Goal: Task Accomplishment & Management: Use online tool/utility

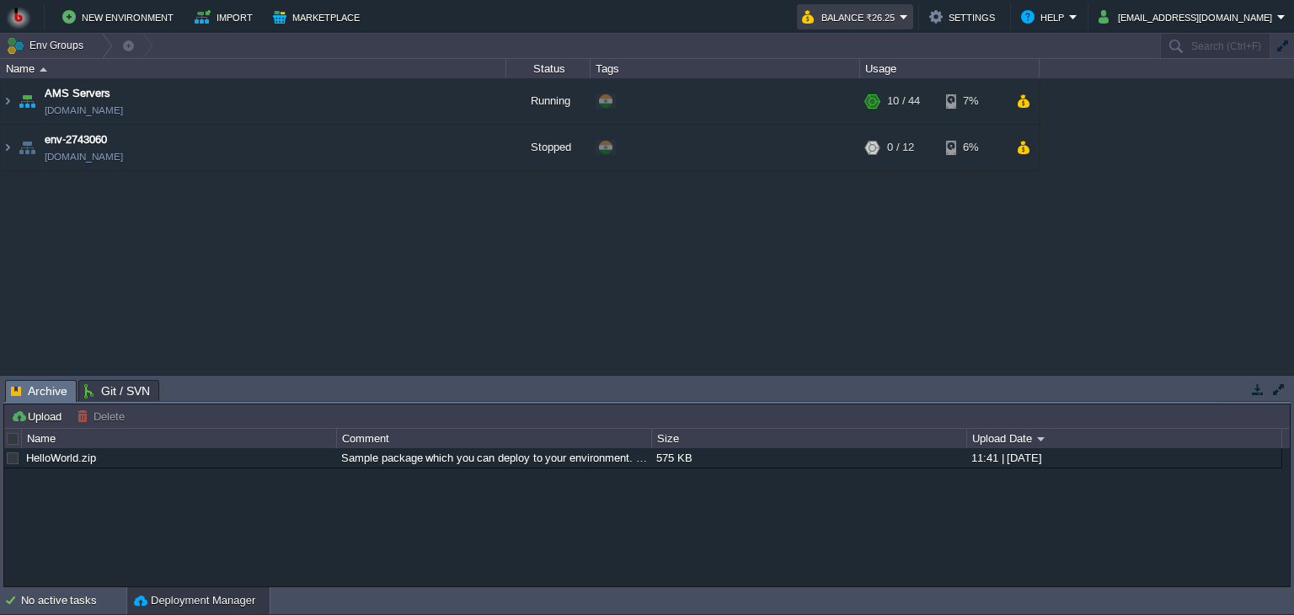
click at [908, 21] on em "Balance ₹26.25" at bounding box center [855, 17] width 106 height 20
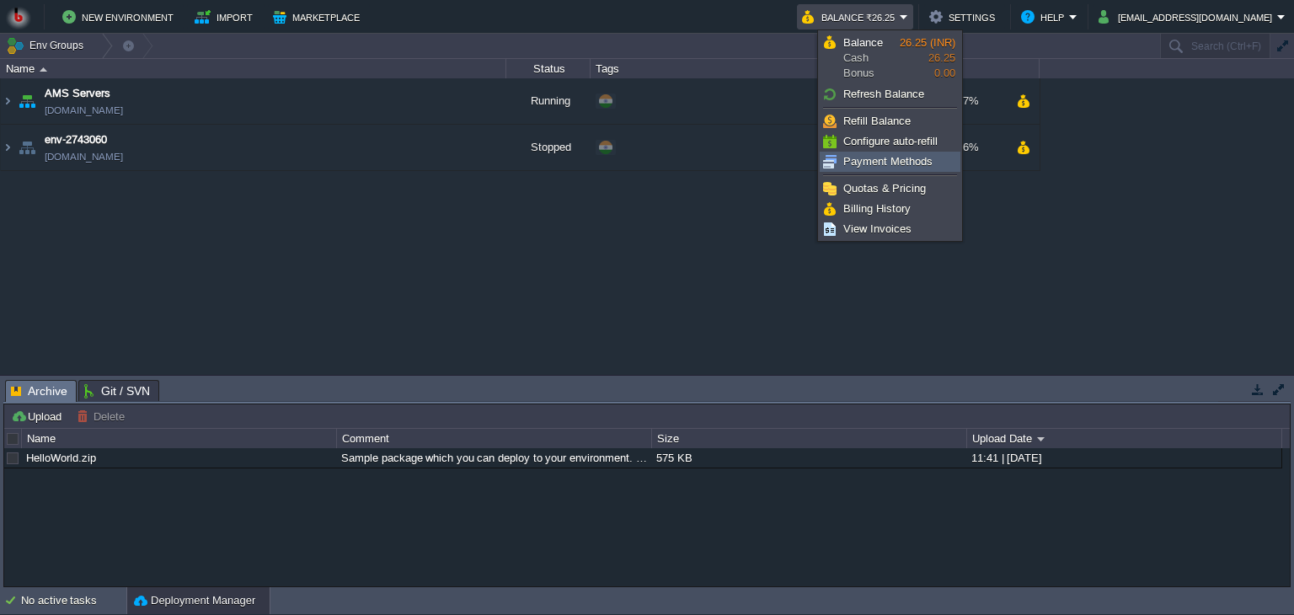
click at [862, 161] on span "Payment Methods" at bounding box center [887, 161] width 89 height 13
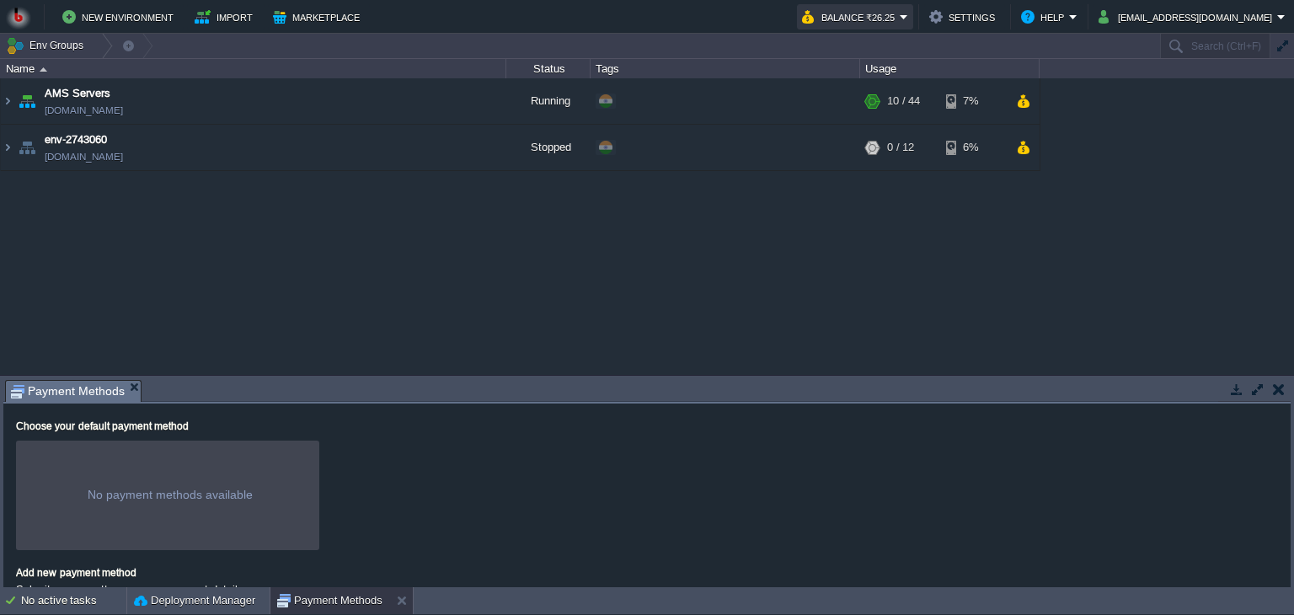
click at [899, 15] on button "Balance ₹26.25" at bounding box center [851, 17] width 98 height 20
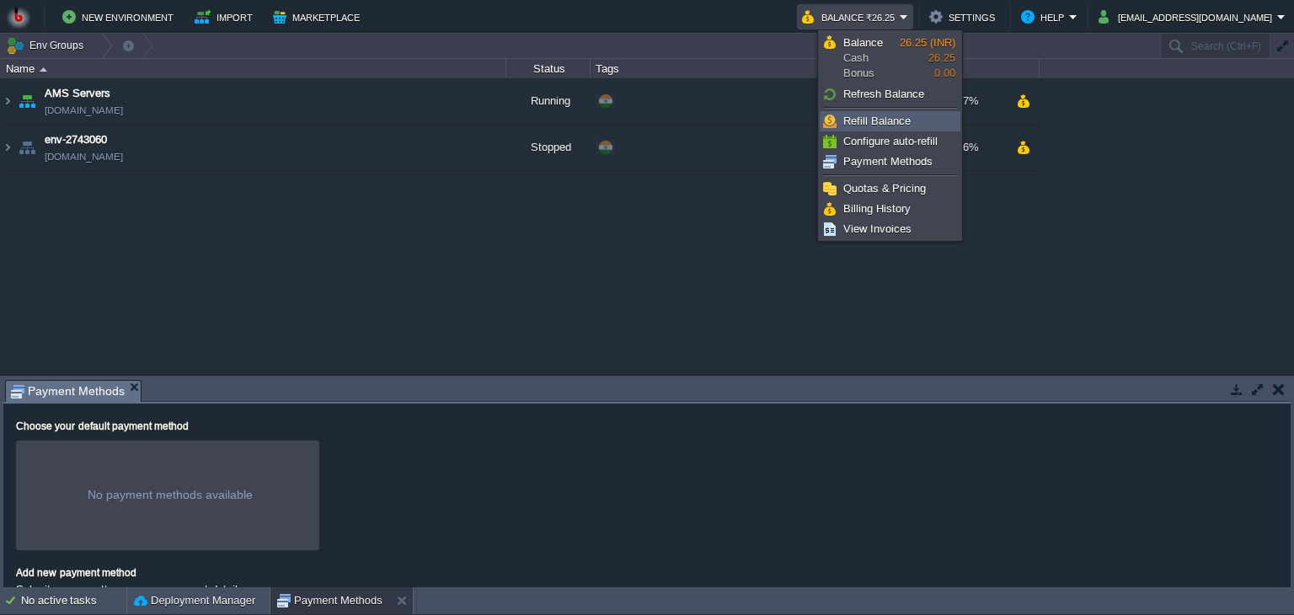
click at [884, 120] on span "Refill Balance" at bounding box center [876, 121] width 67 height 13
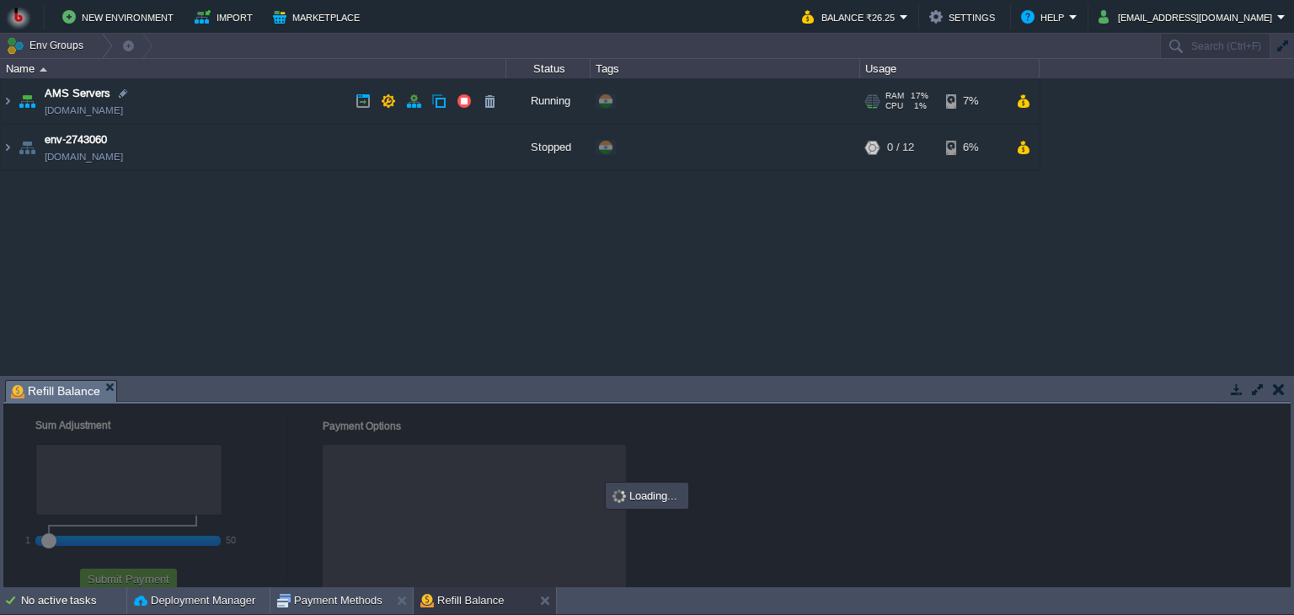
checkbox input "true"
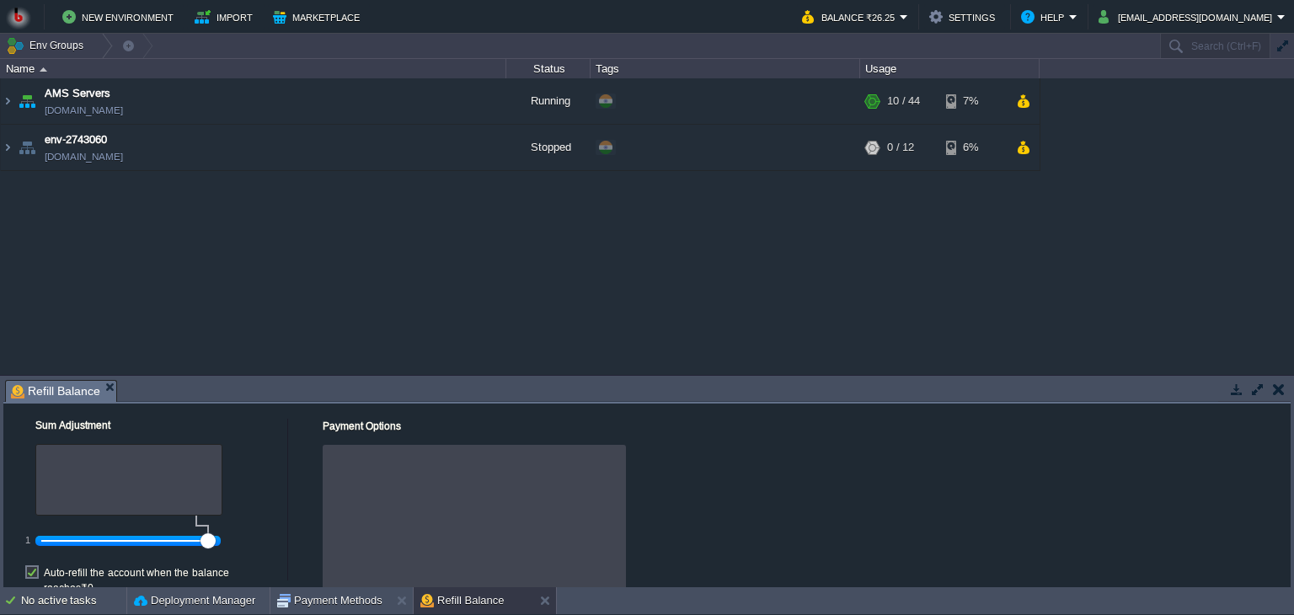
click at [192, 541] on div at bounding box center [128, 540] width 174 height 15
drag, startPoint x: 209, startPoint y: 541, endPoint x: 179, endPoint y: 543, distance: 29.6
click at [179, 543] on div at bounding box center [128, 540] width 174 height 15
click at [201, 504] on div at bounding box center [128, 480] width 187 height 72
click at [349, 506] on div at bounding box center [474, 516] width 303 height 143
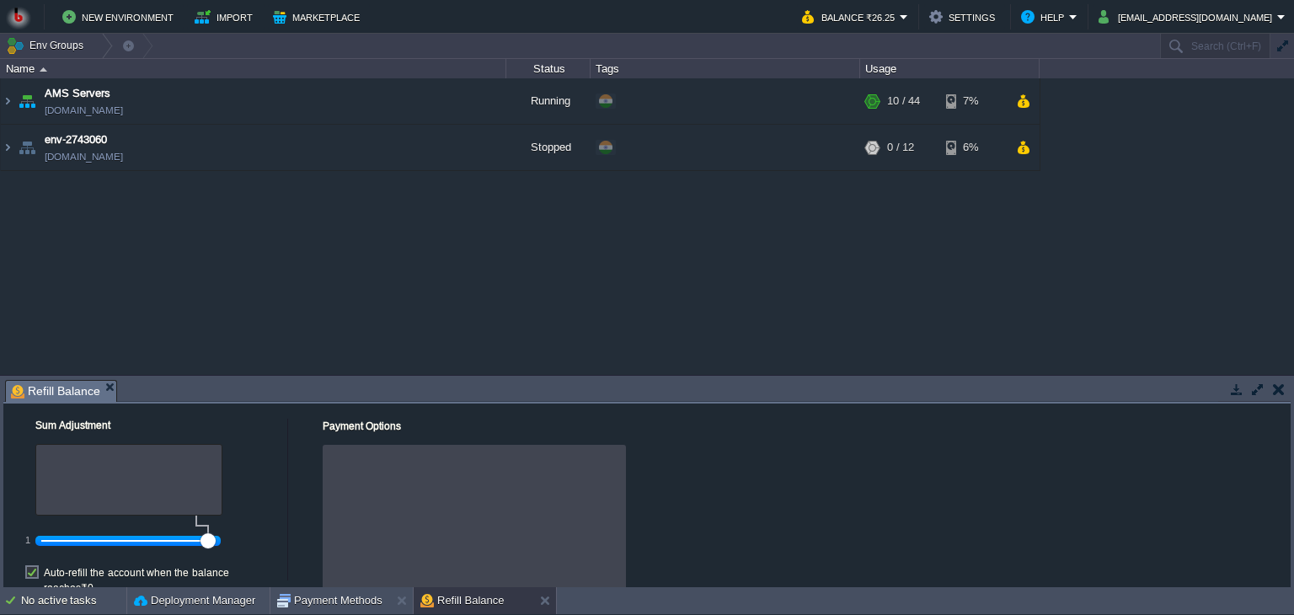
scroll to position [45, 0]
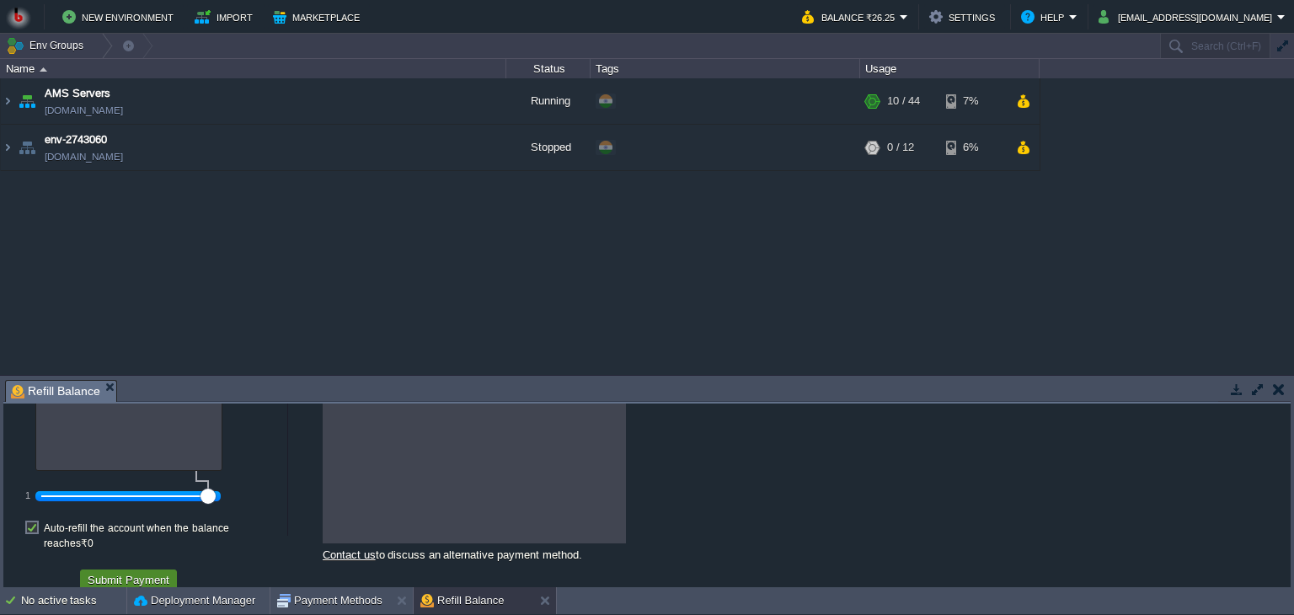
click at [147, 572] on button "Submit Payment" at bounding box center [129, 579] width 92 height 15
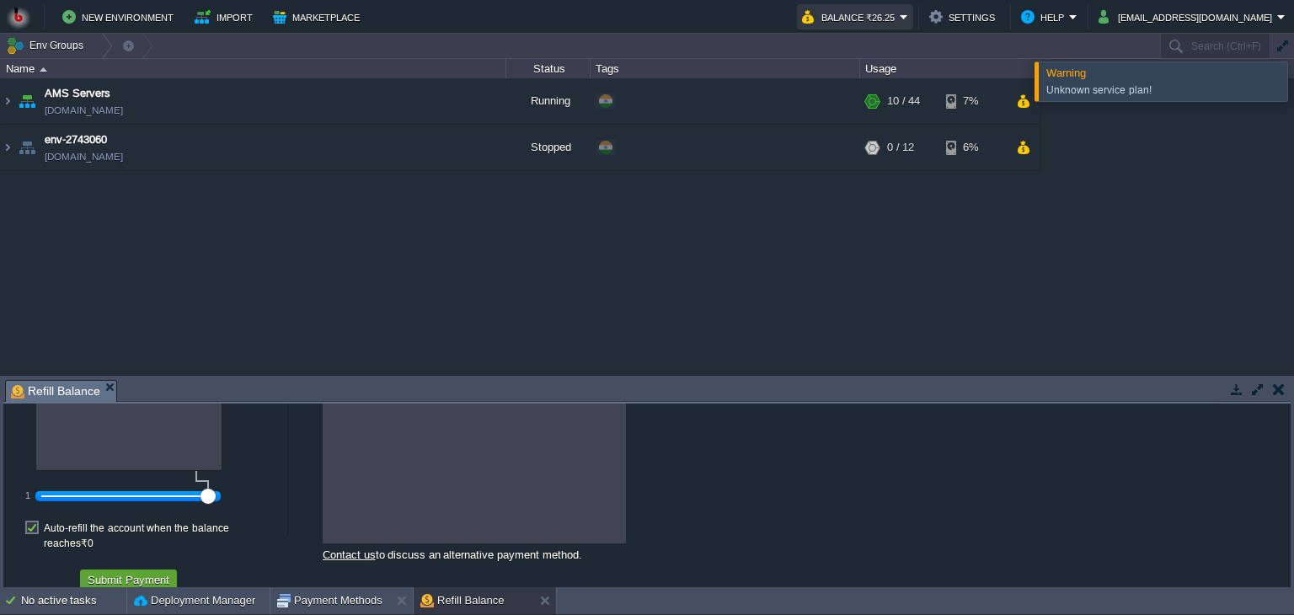
click at [899, 10] on button "Balance ₹26.25" at bounding box center [851, 17] width 98 height 20
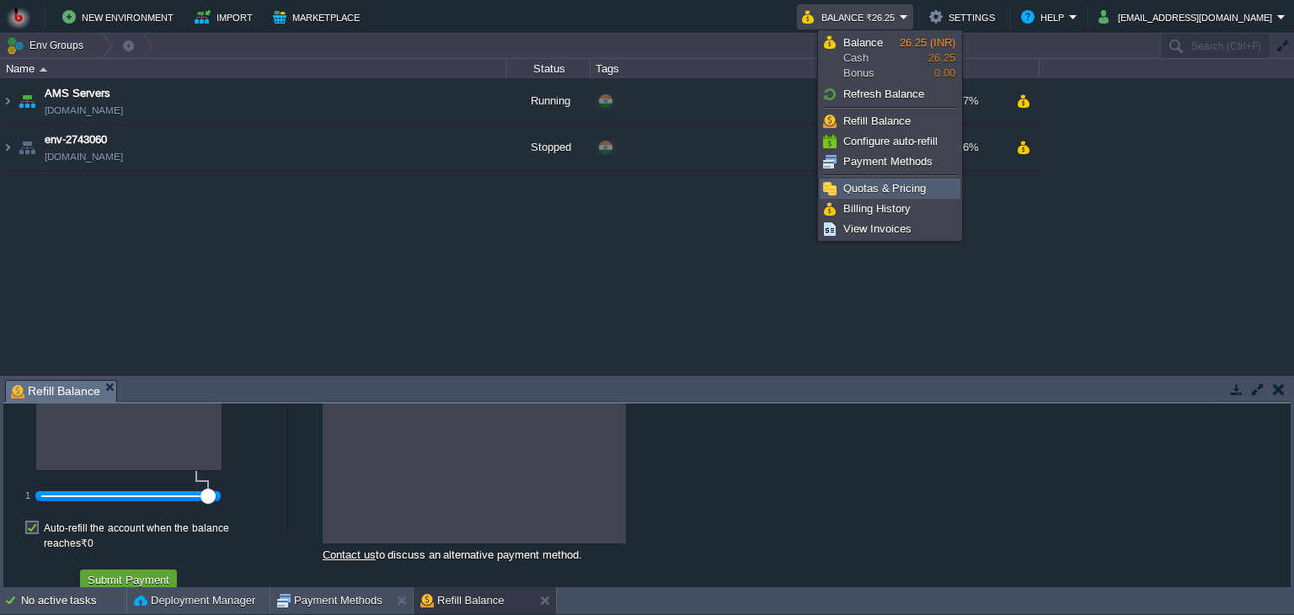
click at [873, 191] on span "Quotas & Pricing" at bounding box center [884, 188] width 83 height 13
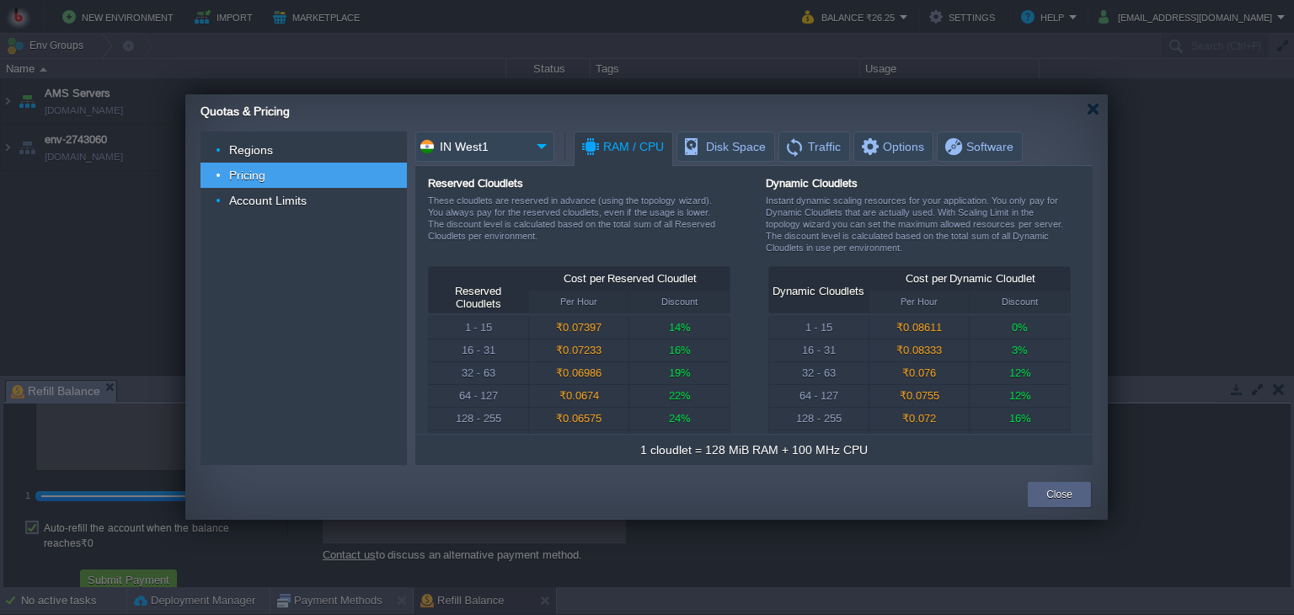
scroll to position [30, 0]
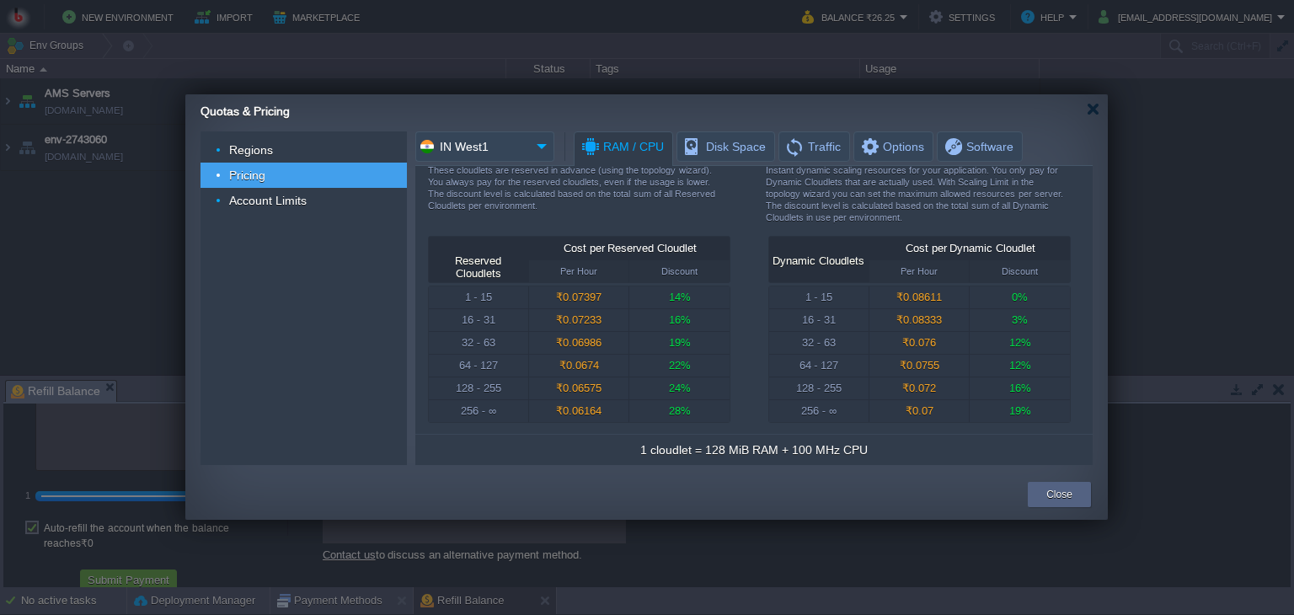
click at [1088, 442] on div "1 cloudlet = 128 MiB RAM + 100 MHz CPU" at bounding box center [753, 449] width 677 height 31
click at [1059, 490] on button "Close" at bounding box center [1059, 494] width 26 height 17
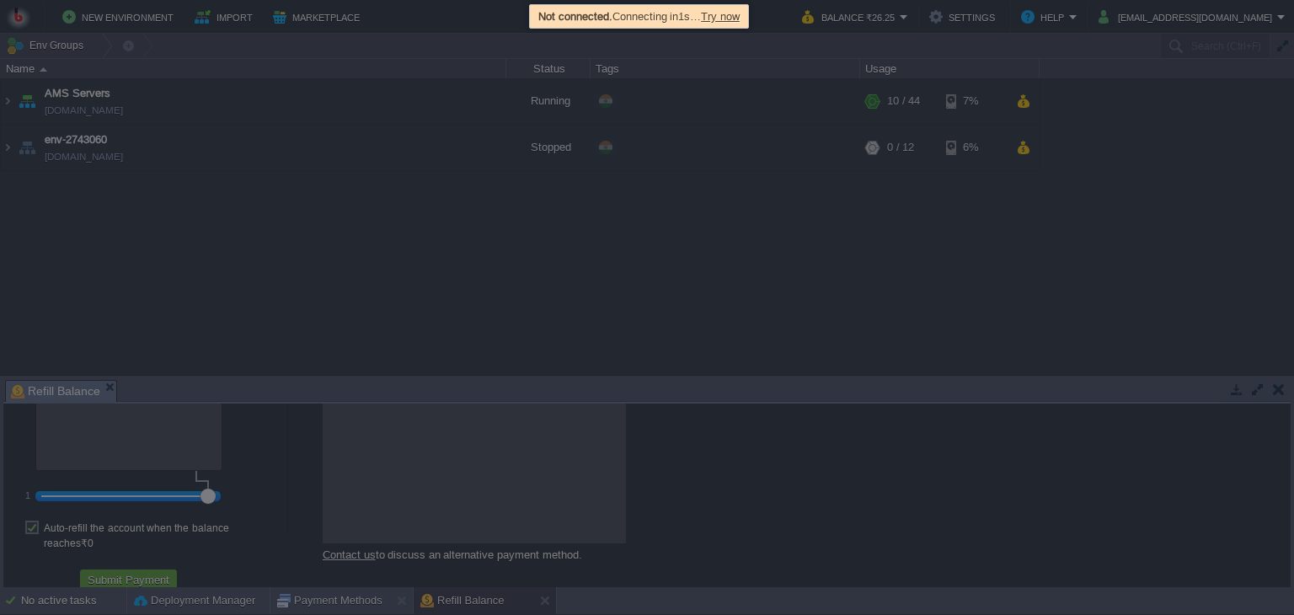
click at [738, 15] on span "Try now" at bounding box center [720, 16] width 39 height 13
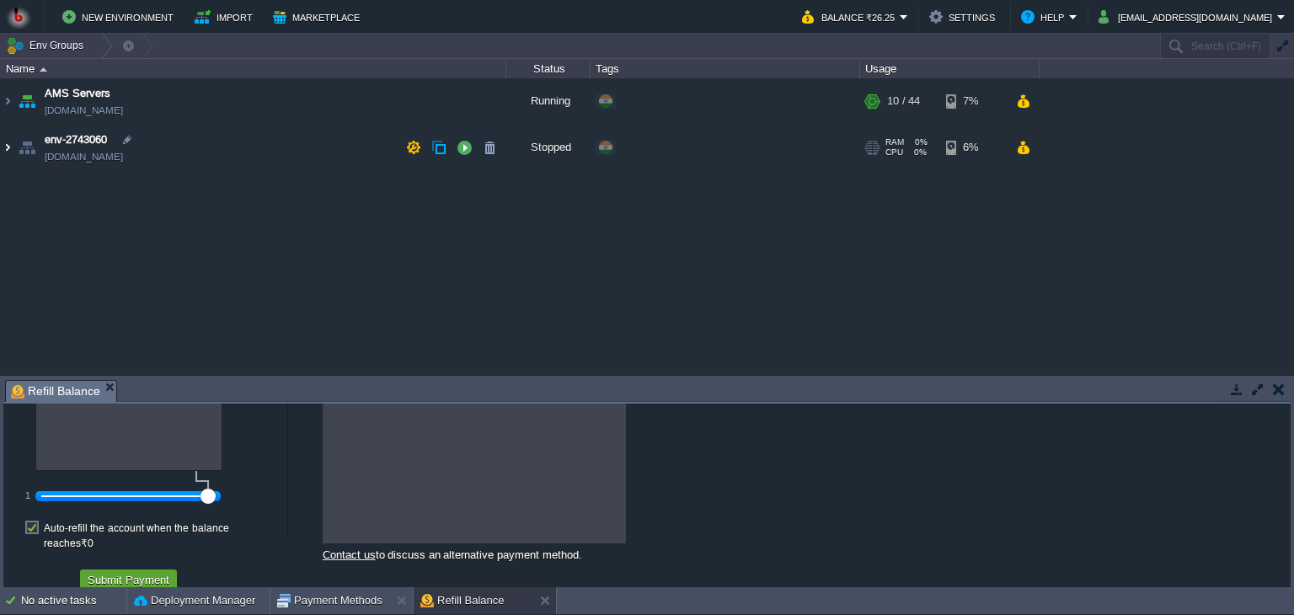
click at [10, 145] on img at bounding box center [7, 147] width 13 height 45
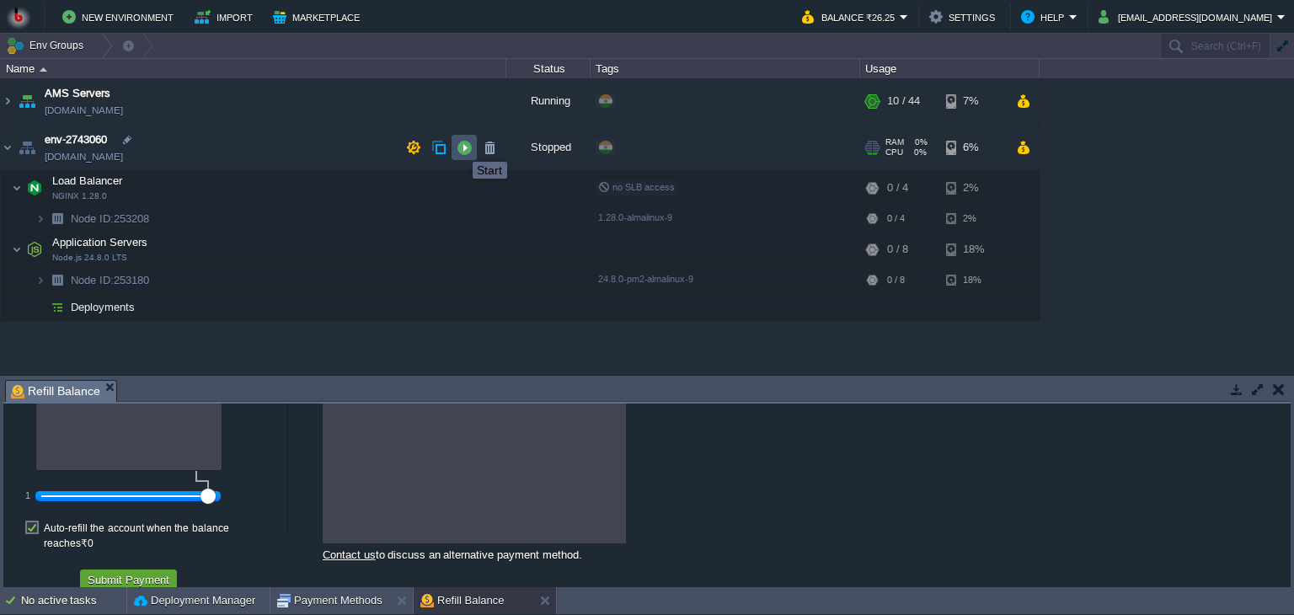
click at [460, 147] on button "button" at bounding box center [463, 147] width 15 height 15
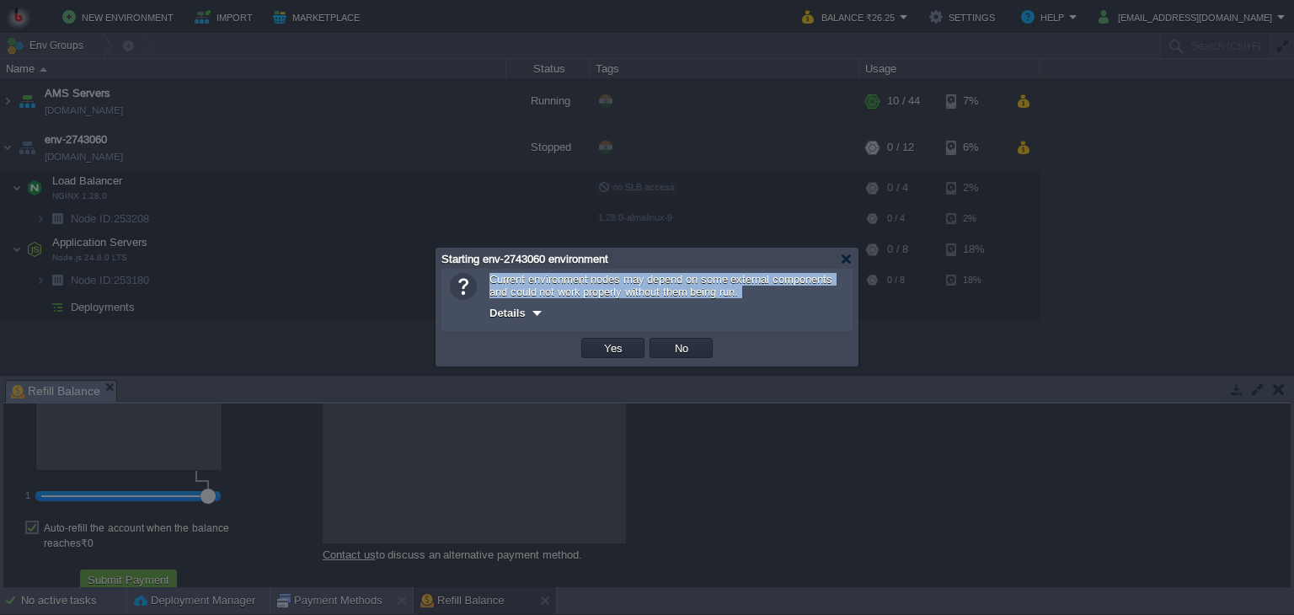
drag, startPoint x: 488, startPoint y: 274, endPoint x: 765, endPoint y: 303, distance: 277.8
click at [765, 303] on div "Current environment nodes may depend on some external components and could not …" at bounding box center [666, 298] width 355 height 50
click at [765, 303] on div "Details" at bounding box center [666, 312] width 355 height 20
click at [738, 304] on div "Details" at bounding box center [666, 312] width 355 height 20
click at [716, 299] on div "Current environment nodes may depend on some external components and could not …" at bounding box center [666, 298] width 355 height 50
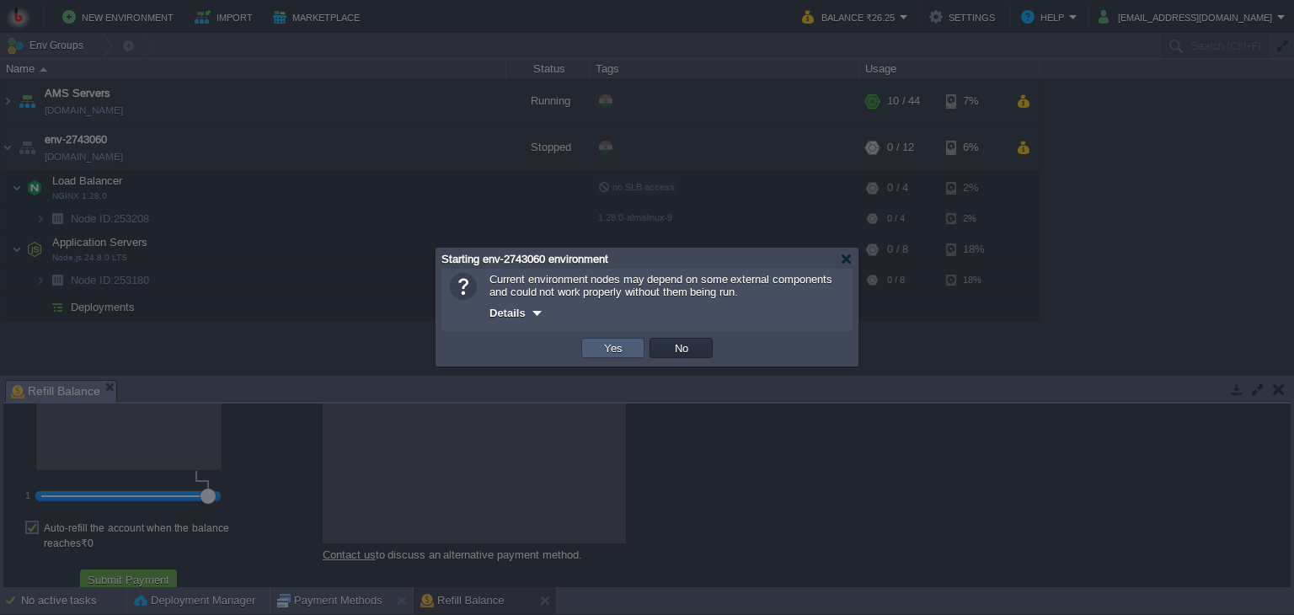
click at [627, 349] on td "Yes" at bounding box center [612, 348] width 63 height 20
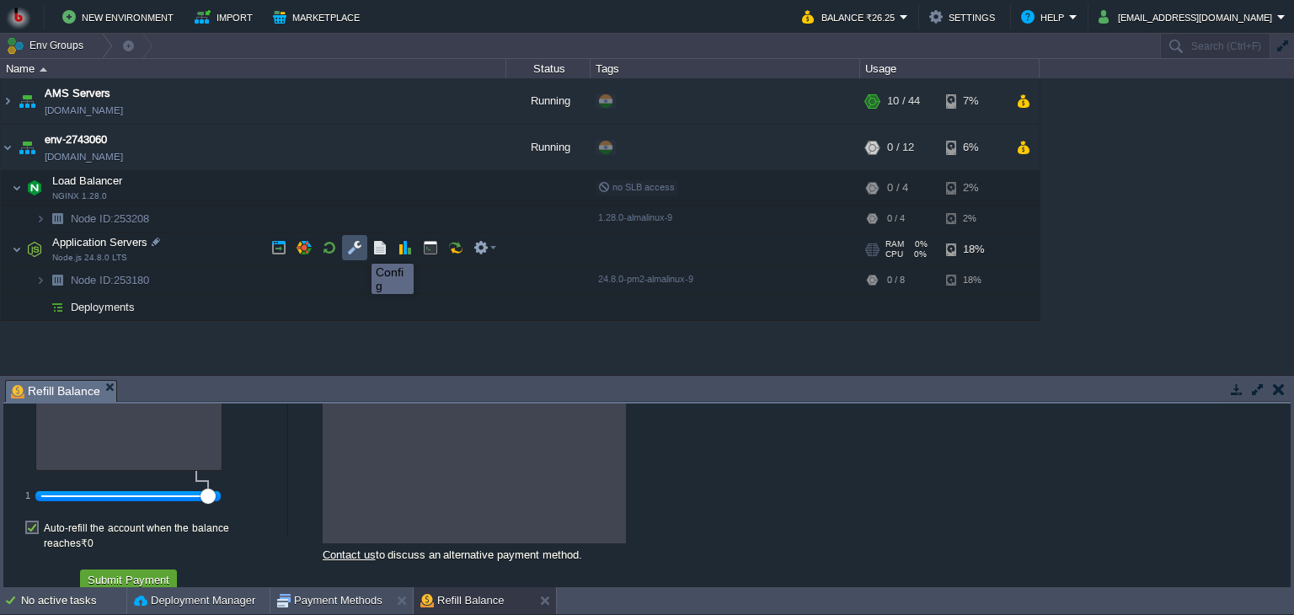
click at [359, 248] on button "button" at bounding box center [354, 247] width 15 height 15
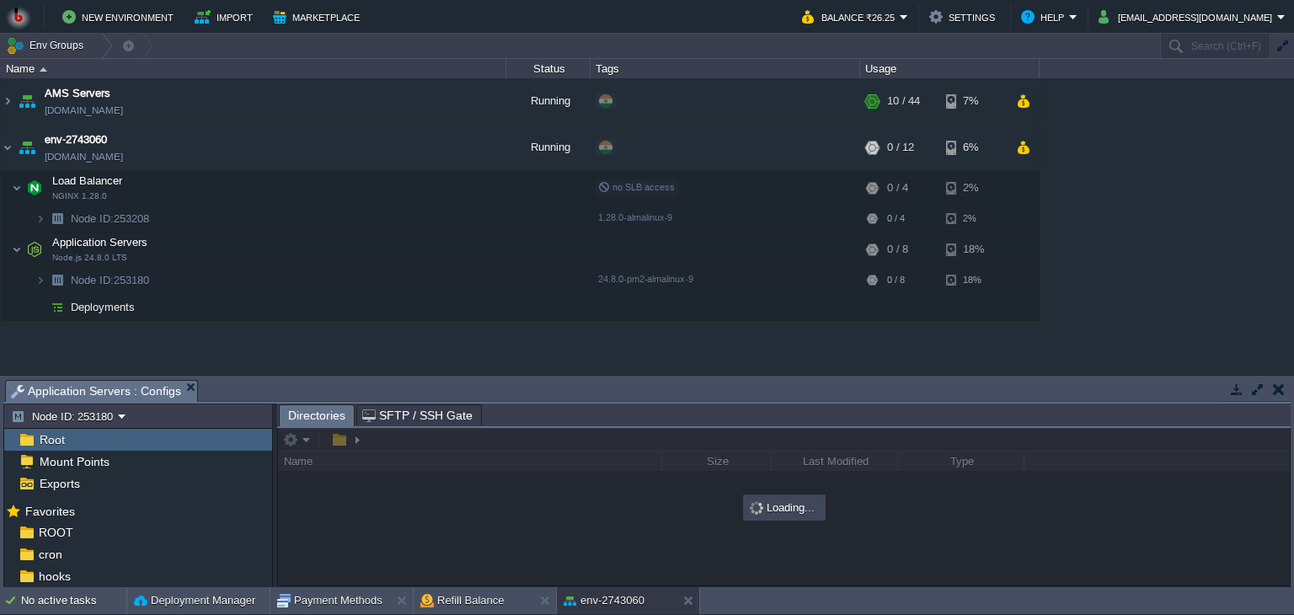
click at [129, 442] on div "Root" at bounding box center [138, 440] width 268 height 22
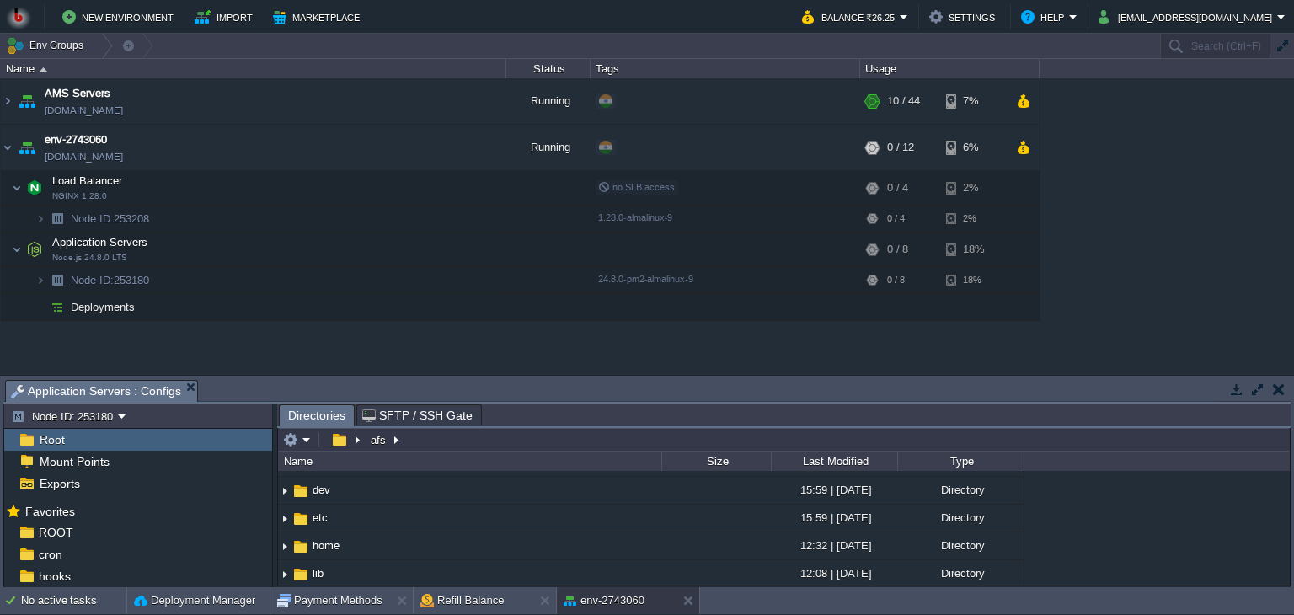
scroll to position [91, 0]
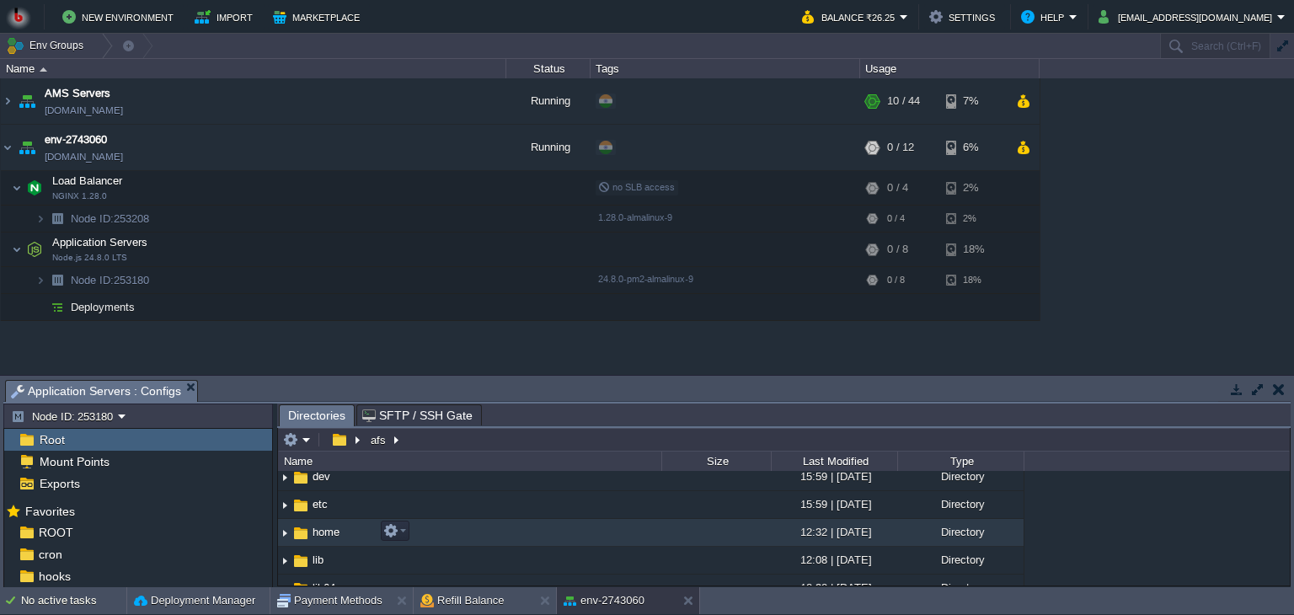
click at [285, 538] on img at bounding box center [284, 533] width 13 height 26
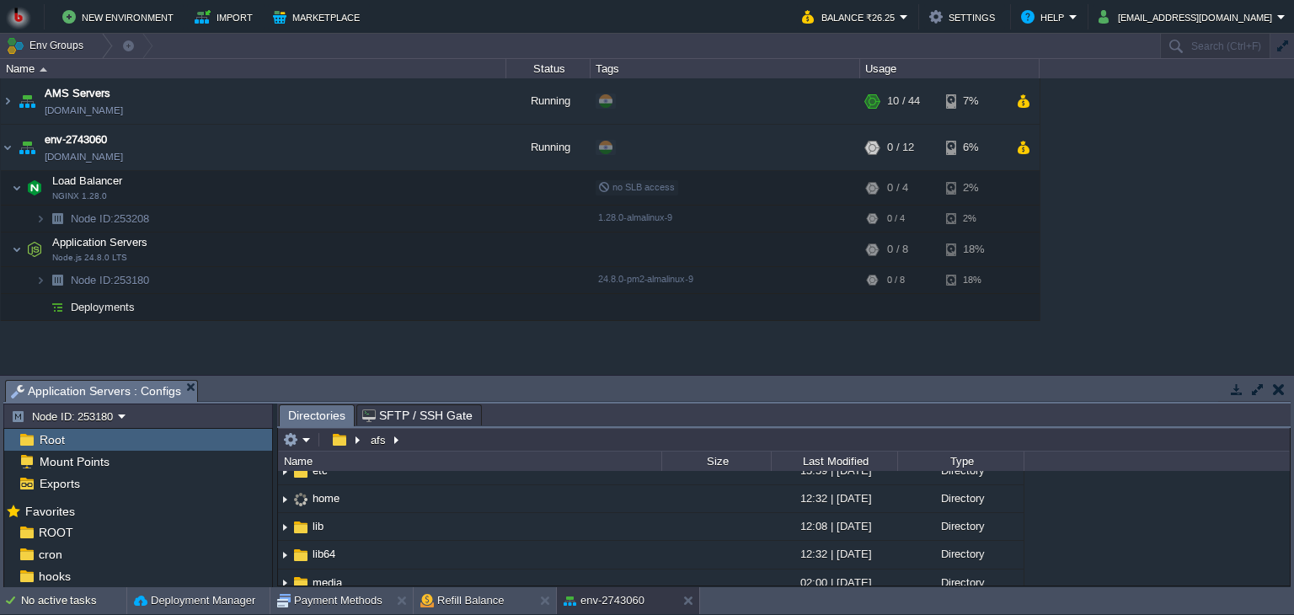
scroll to position [131, 0]
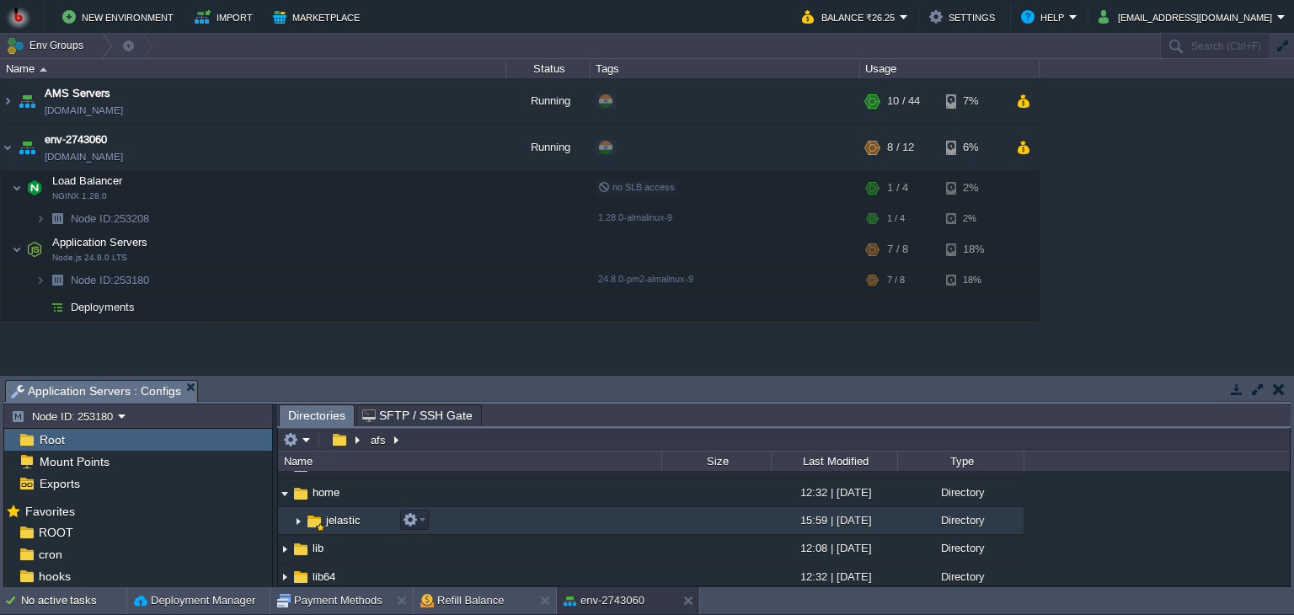
click at [299, 520] on img at bounding box center [297, 521] width 13 height 26
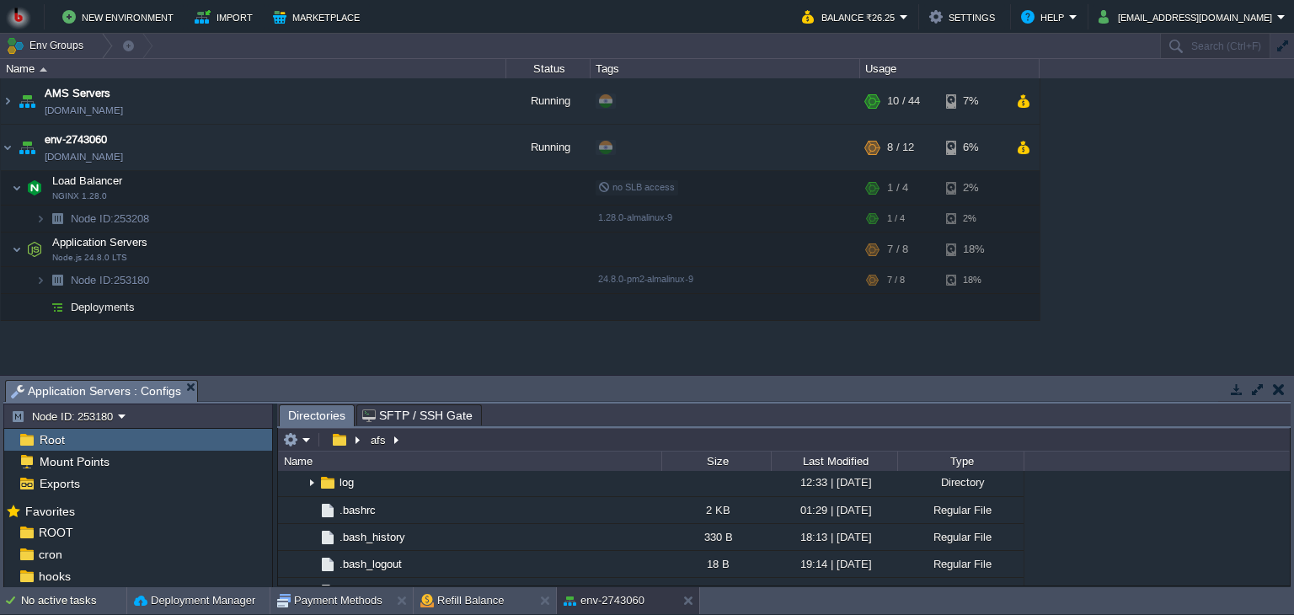
scroll to position [229, 0]
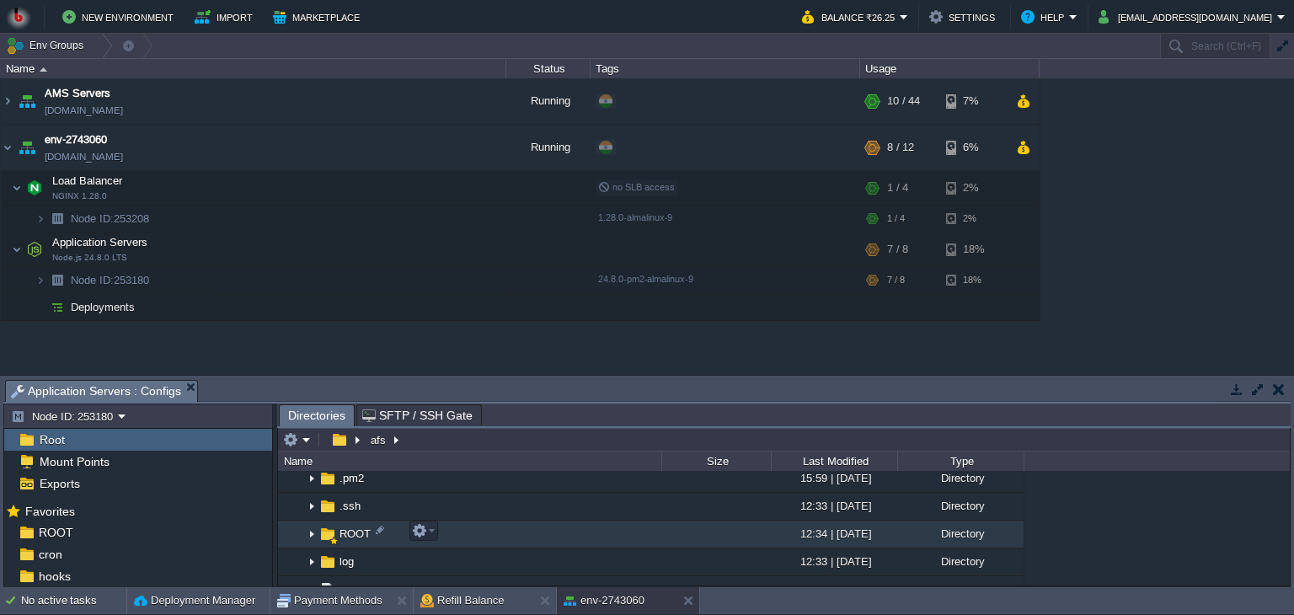
click at [308, 530] on img at bounding box center [311, 534] width 13 height 26
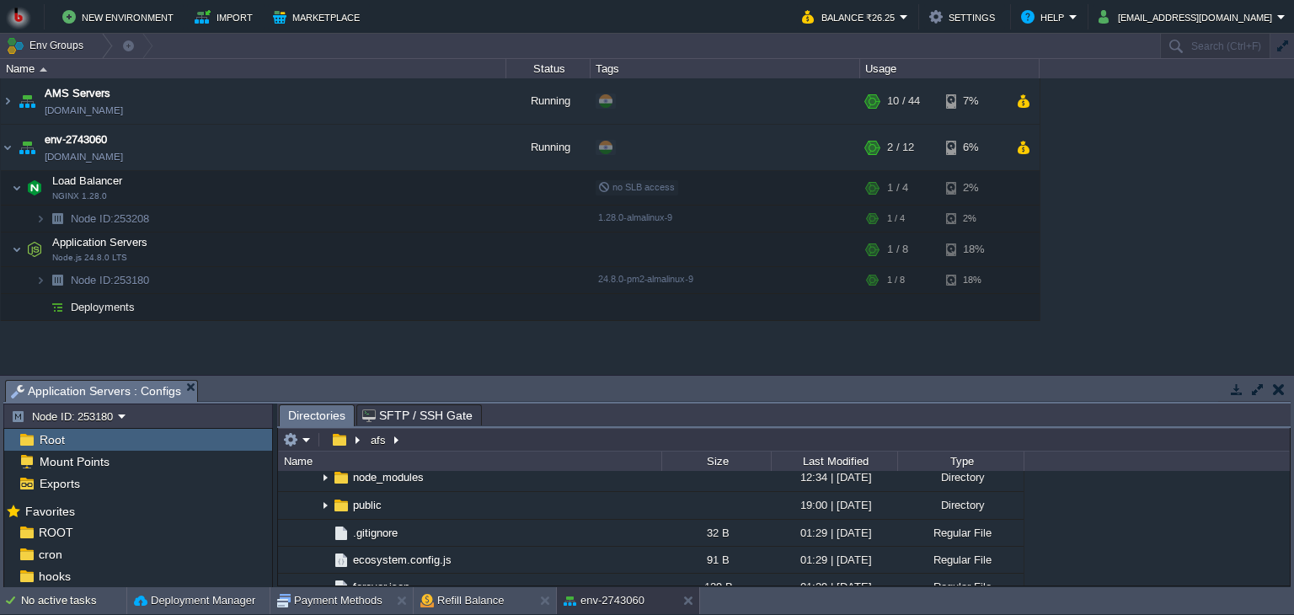
scroll to position [269, 0]
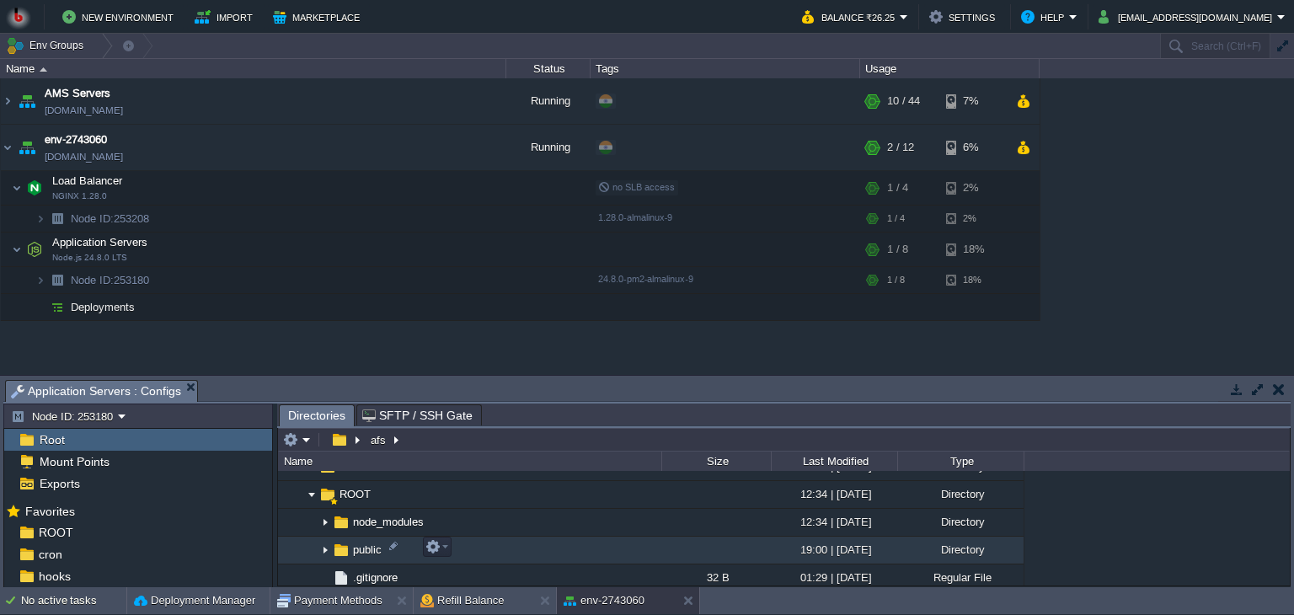
click at [327, 549] on img at bounding box center [324, 550] width 13 height 26
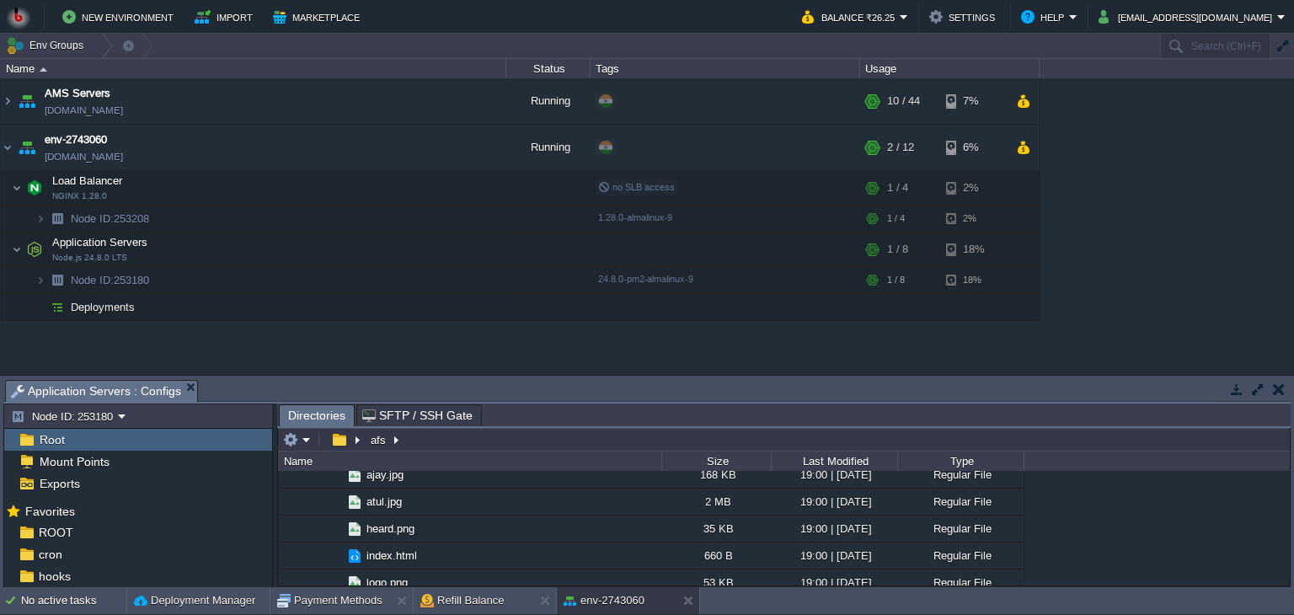
scroll to position [383, 0]
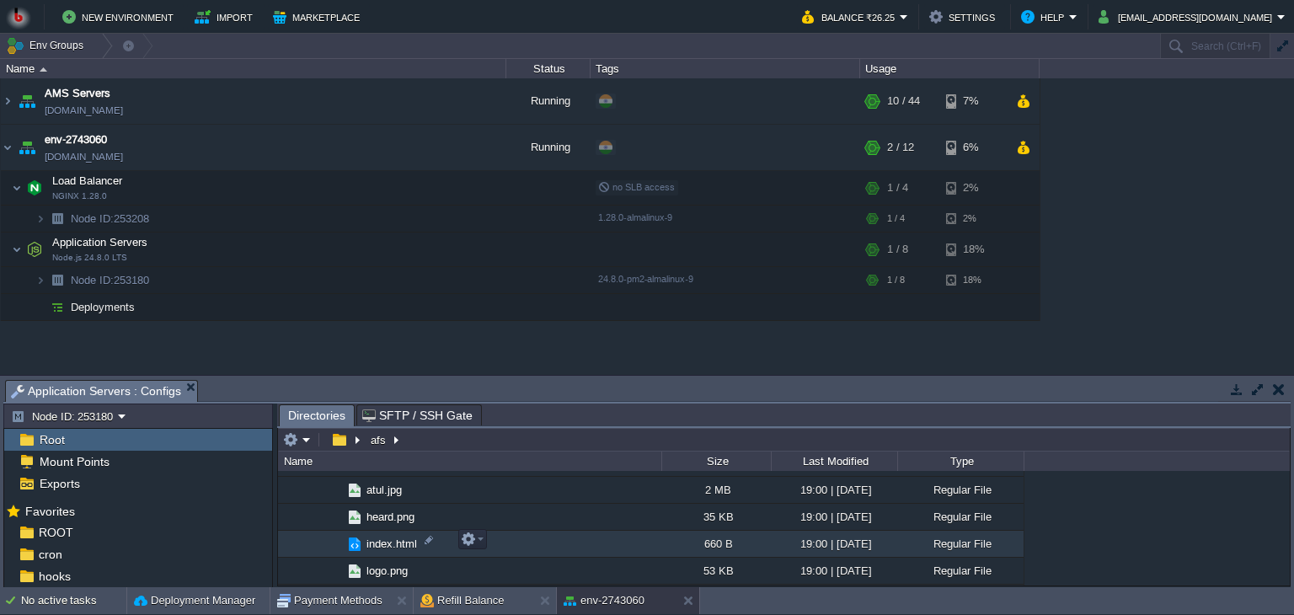
click at [381, 539] on span "index.html" at bounding box center [392, 543] width 56 height 14
click at [556, 542] on td "index.html" at bounding box center [469, 544] width 383 height 27
drag, startPoint x: 556, startPoint y: 542, endPoint x: 437, endPoint y: 541, distance: 118.7
drag, startPoint x: 437, startPoint y: 541, endPoint x: 377, endPoint y: 536, distance: 59.9
click at [377, 536] on span "index.html" at bounding box center [392, 543] width 56 height 14
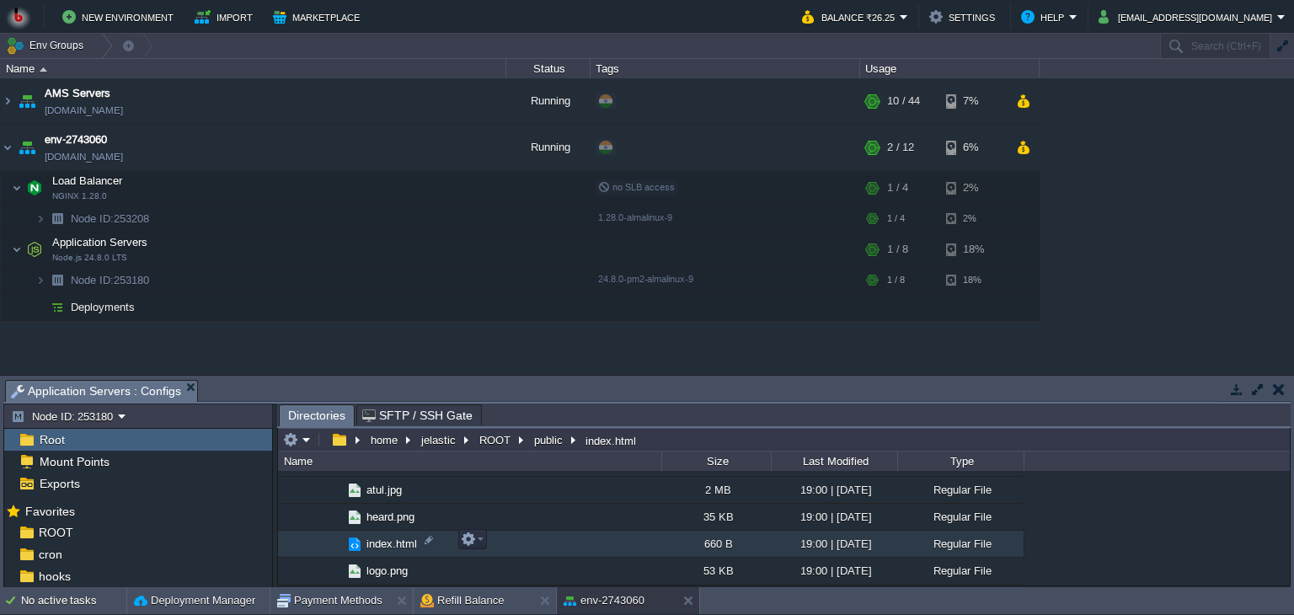
click at [357, 547] on img at bounding box center [354, 544] width 19 height 19
click at [374, 543] on span "index.html" at bounding box center [392, 543] width 56 height 14
click at [476, 542] on em at bounding box center [472, 538] width 23 height 15
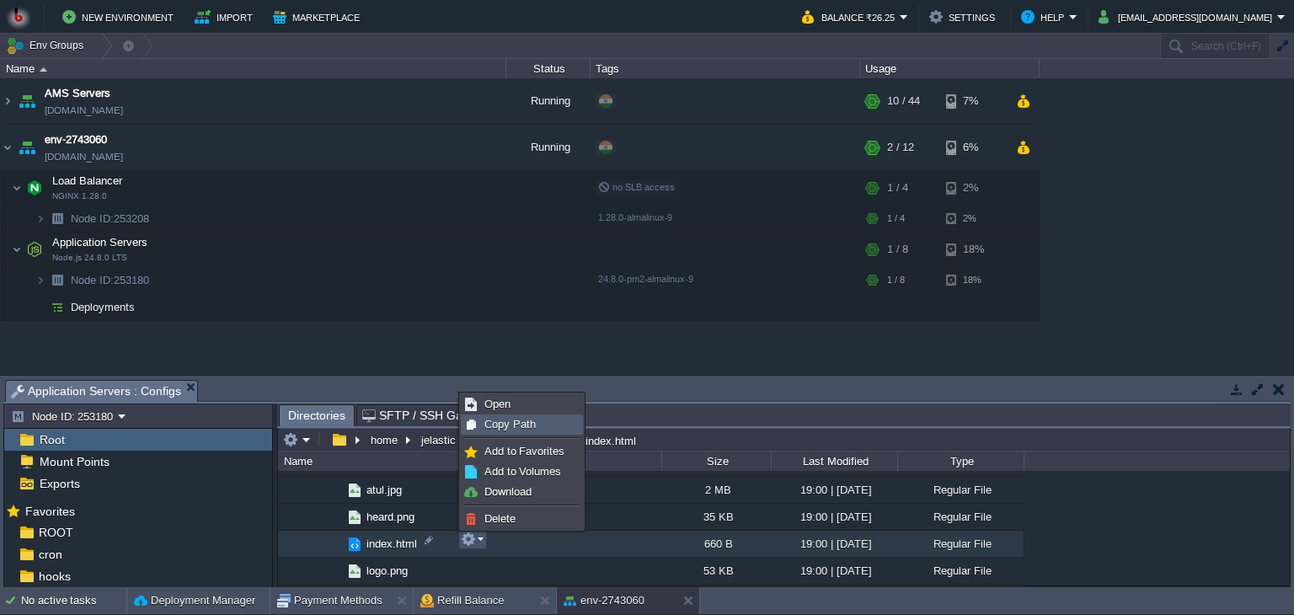
click at [499, 419] on span "Copy Path" at bounding box center [509, 424] width 51 height 13
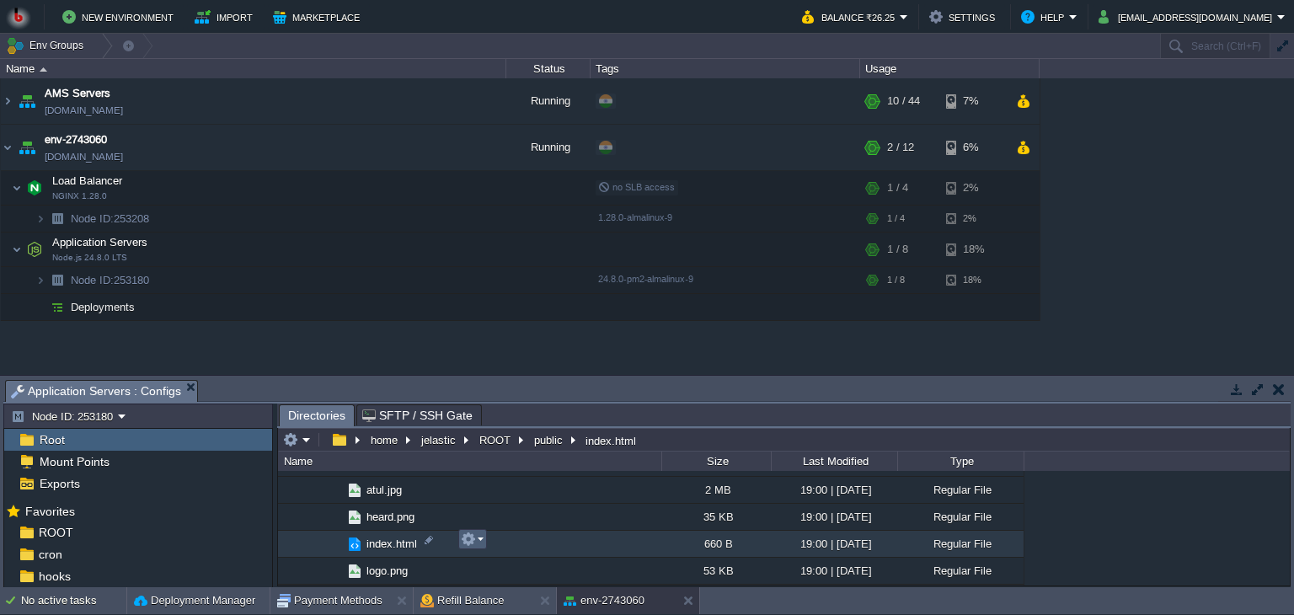
click at [478, 536] on em at bounding box center [472, 538] width 23 height 15
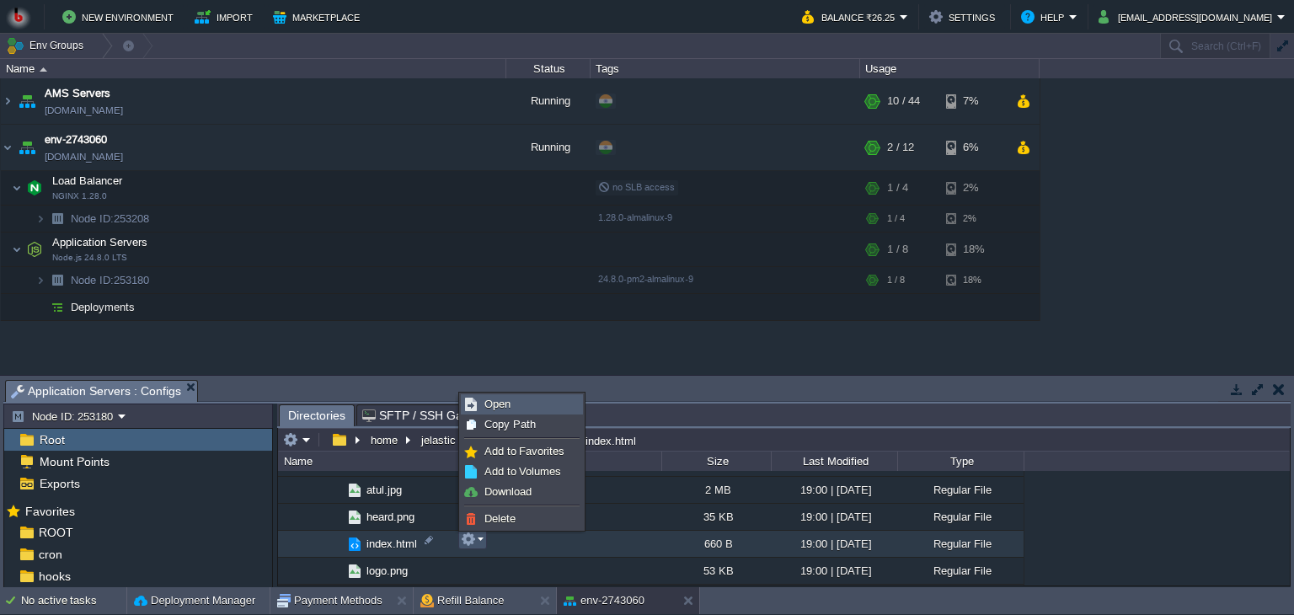
click at [490, 404] on span "Open" at bounding box center [497, 404] width 26 height 13
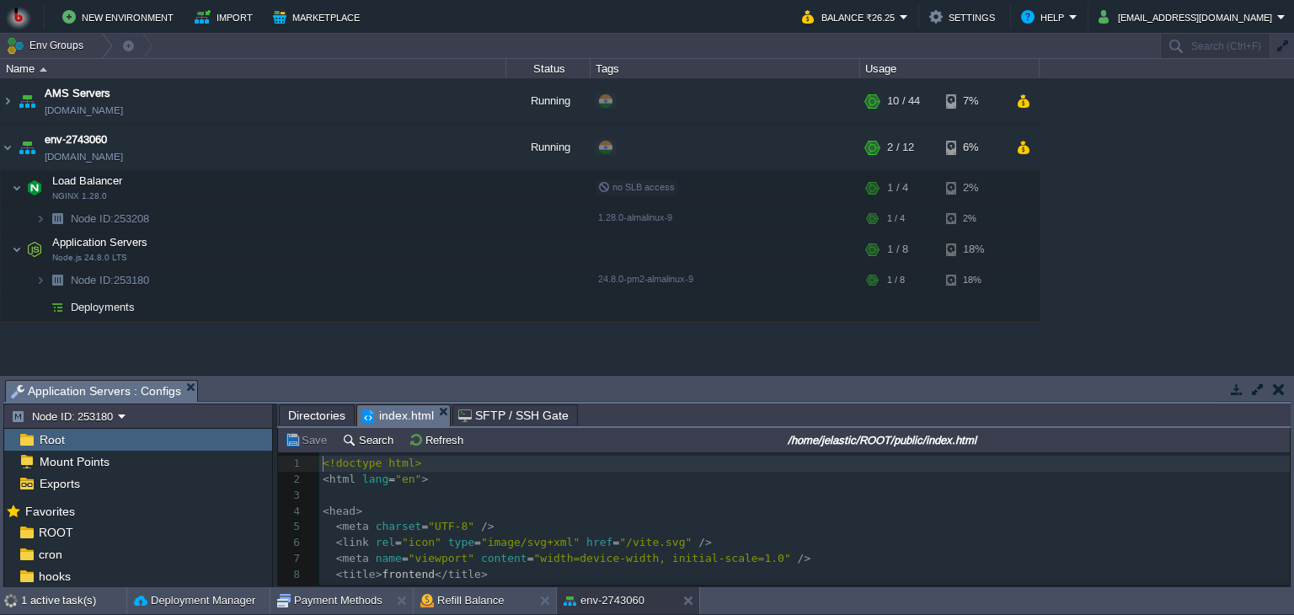
scroll to position [5, 0]
click at [475, 468] on pre "<!doctype html>" at bounding box center [804, 464] width 970 height 16
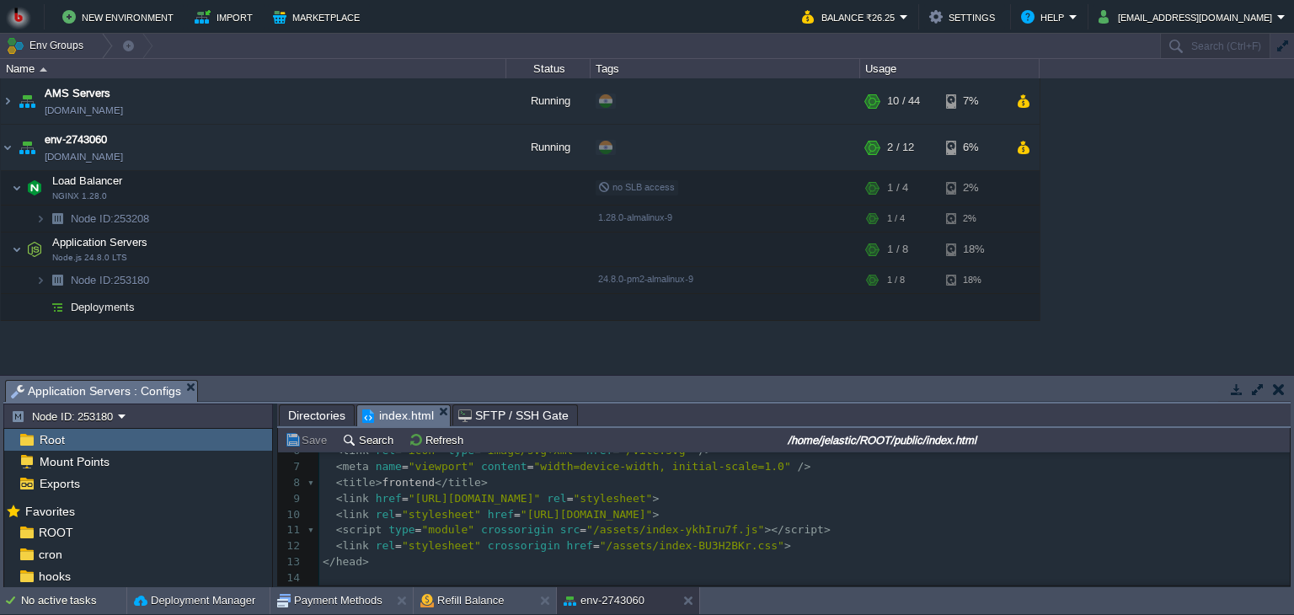
scroll to position [175, 0]
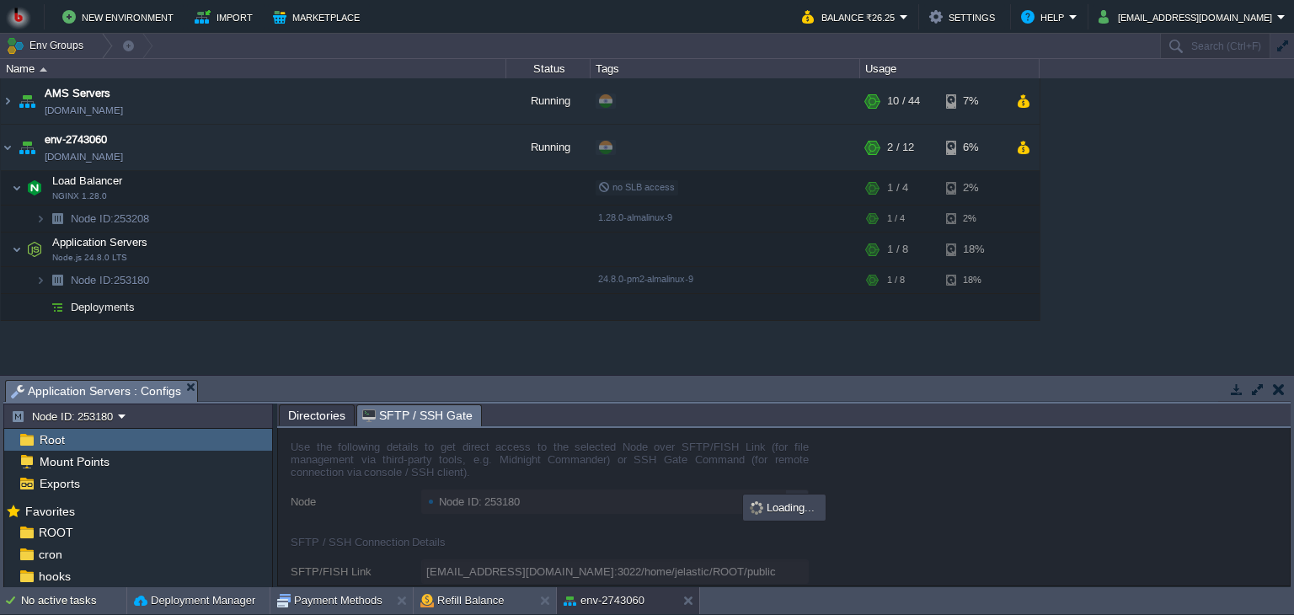
click at [387, 419] on span "SFTP / SSH Gate" at bounding box center [417, 415] width 110 height 21
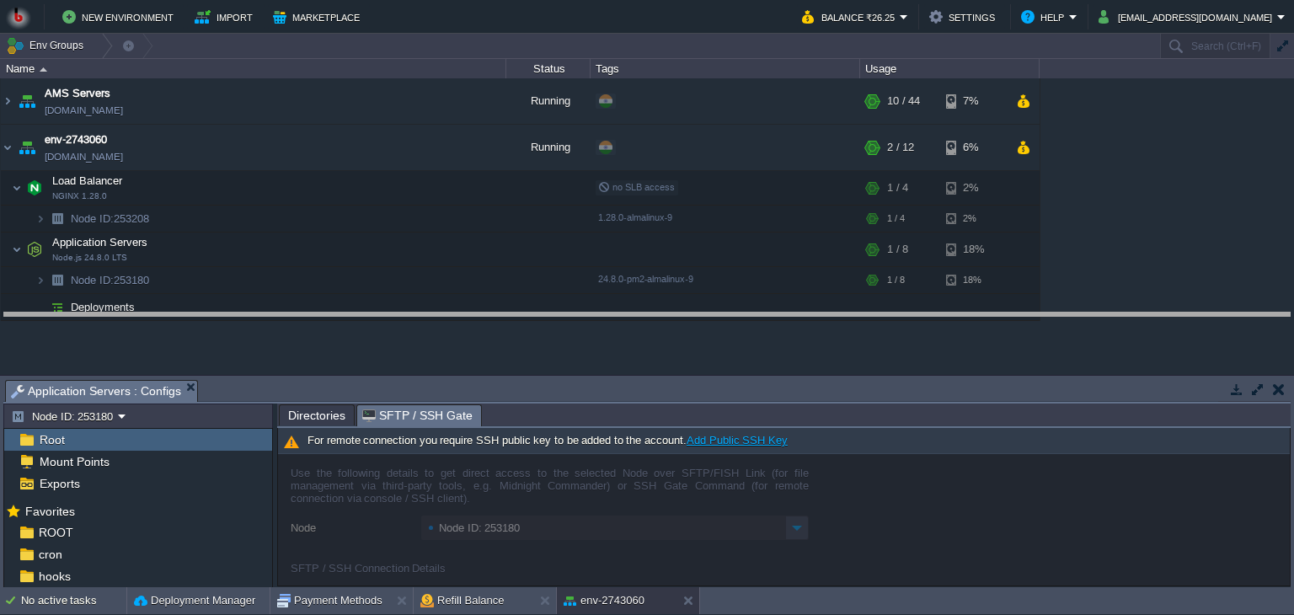
drag, startPoint x: 601, startPoint y: 402, endPoint x: 614, endPoint y: 332, distance: 71.0
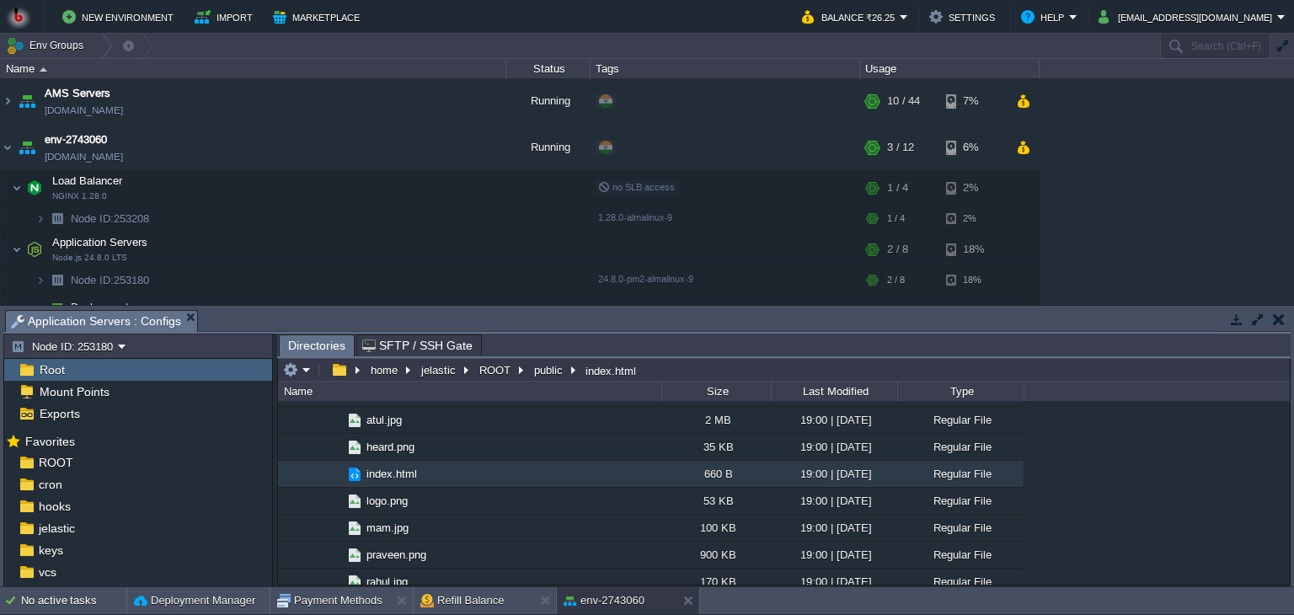
click at [315, 349] on span "Directories" at bounding box center [316, 345] width 57 height 21
click at [488, 246] on em at bounding box center [484, 248] width 23 height 15
click at [269, 417] on div "Exports" at bounding box center [138, 414] width 268 height 22
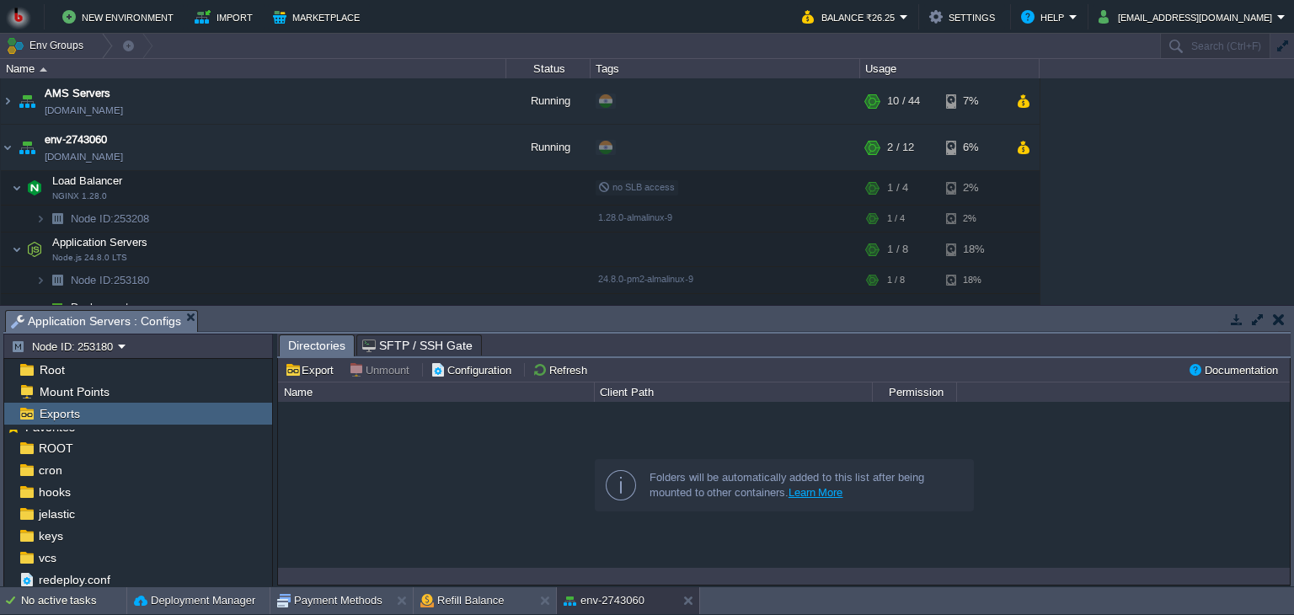
scroll to position [0, 0]
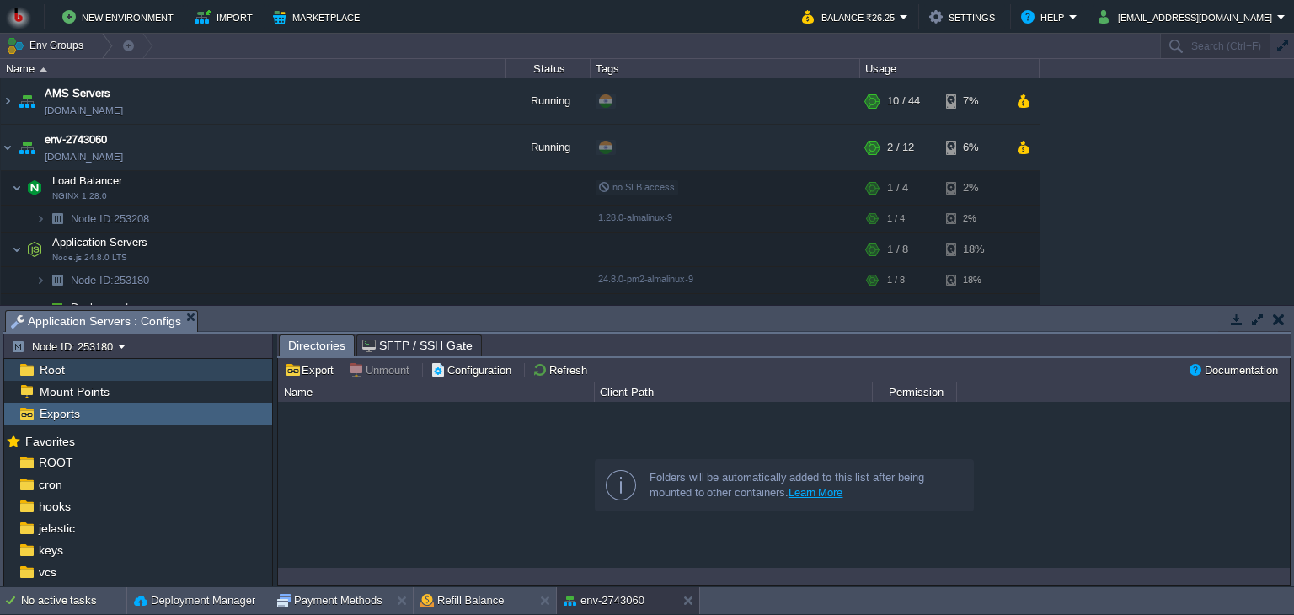
click at [169, 366] on div "Root" at bounding box center [138, 370] width 268 height 22
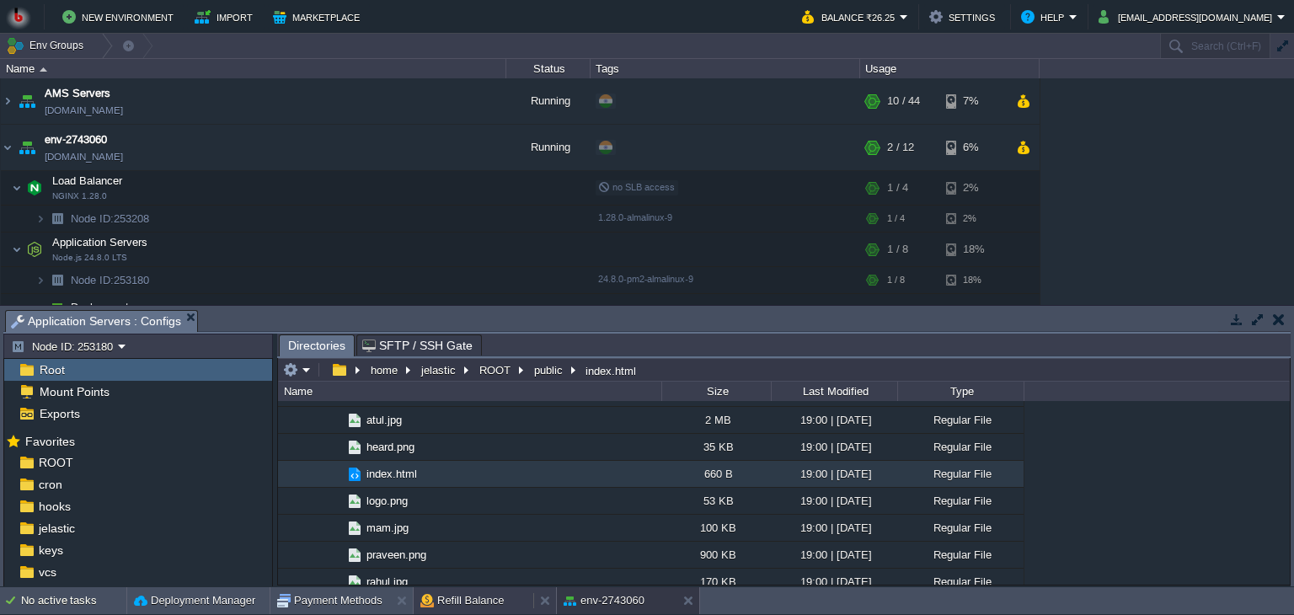
click at [452, 598] on button "Refill Balance" at bounding box center [462, 600] width 84 height 17
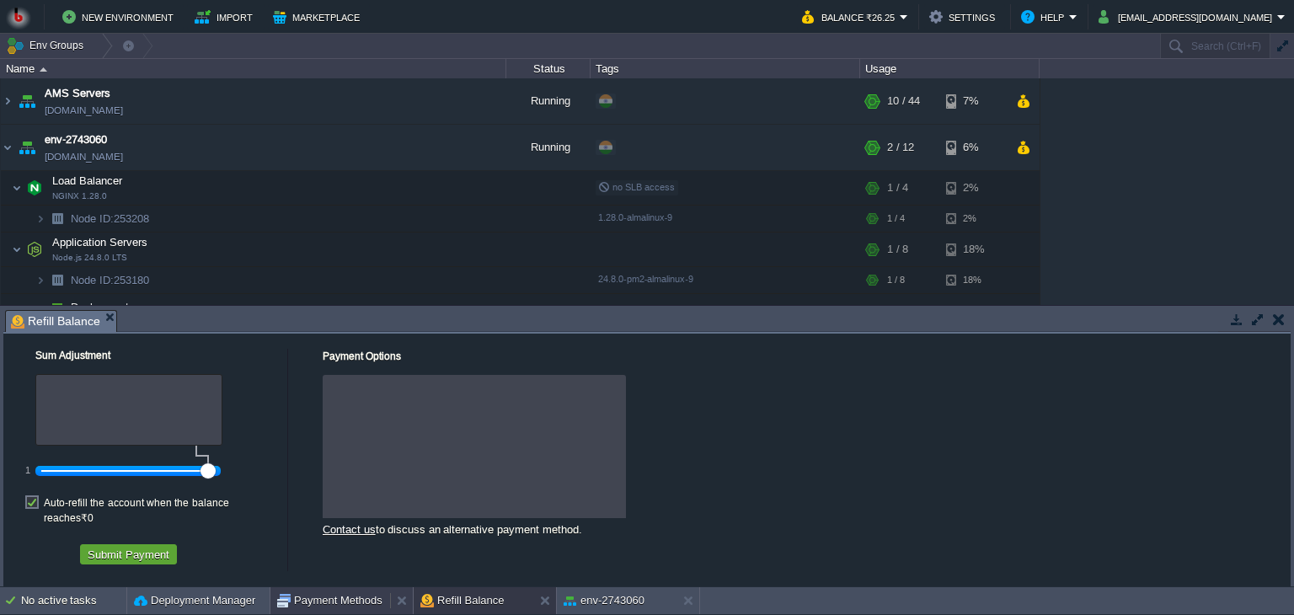
click at [322, 596] on button "Payment Methods" at bounding box center [329, 600] width 105 height 17
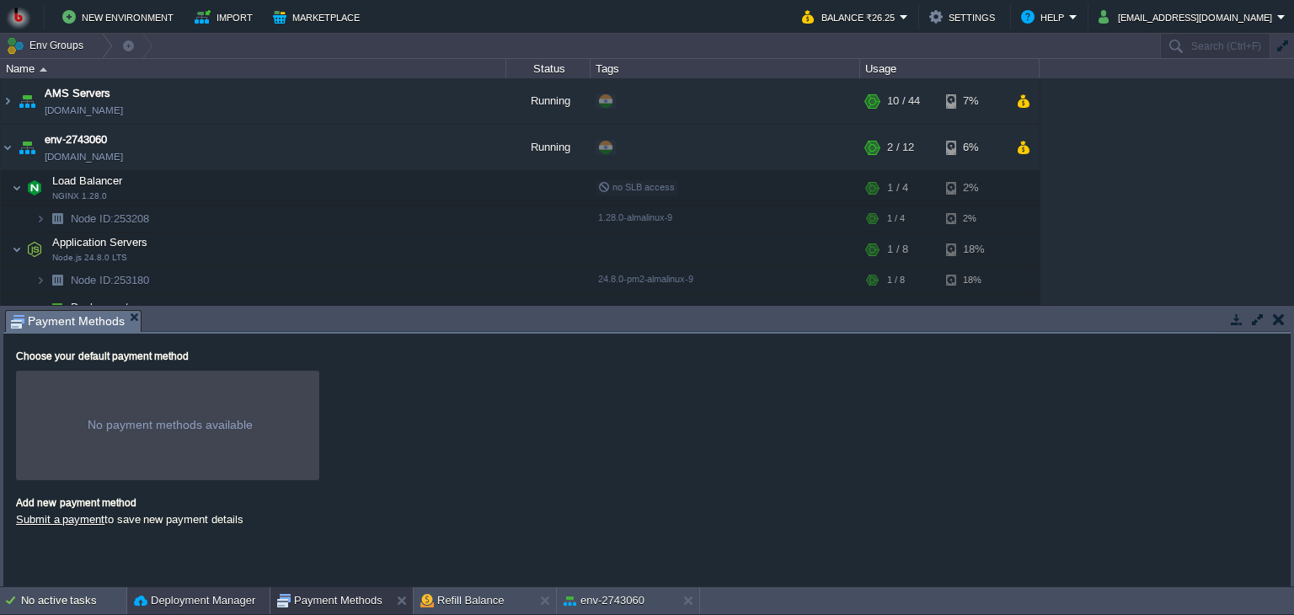
click at [195, 595] on button "Deployment Manager" at bounding box center [194, 600] width 121 height 17
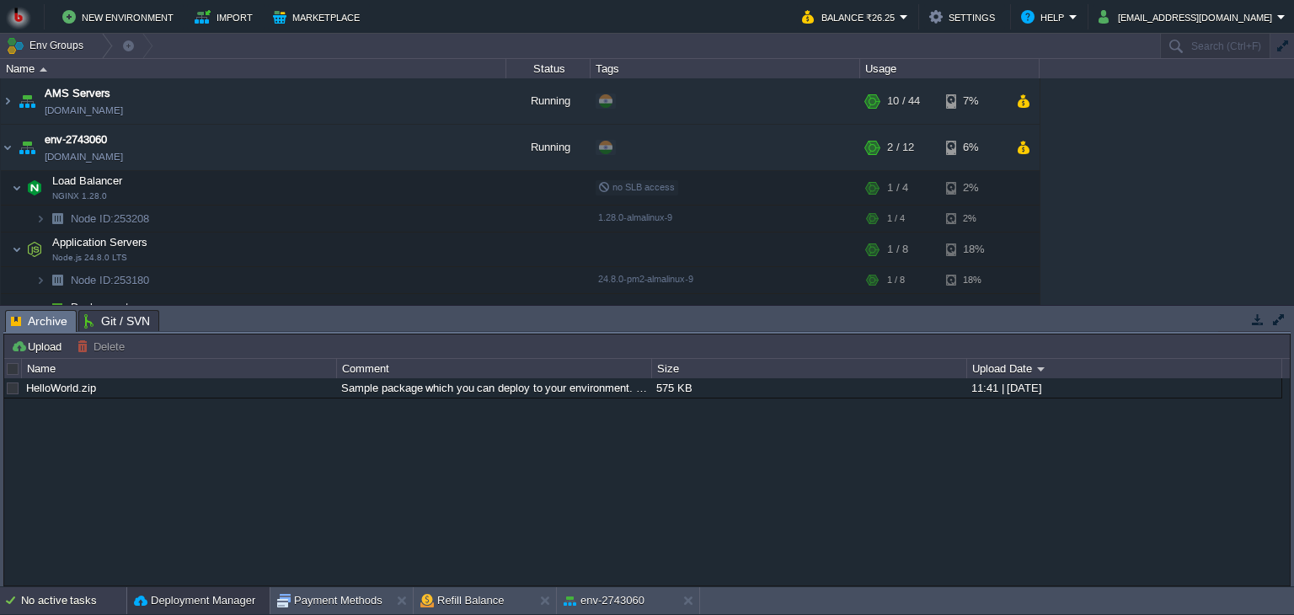
click at [59, 596] on div "No active tasks" at bounding box center [73, 600] width 105 height 27
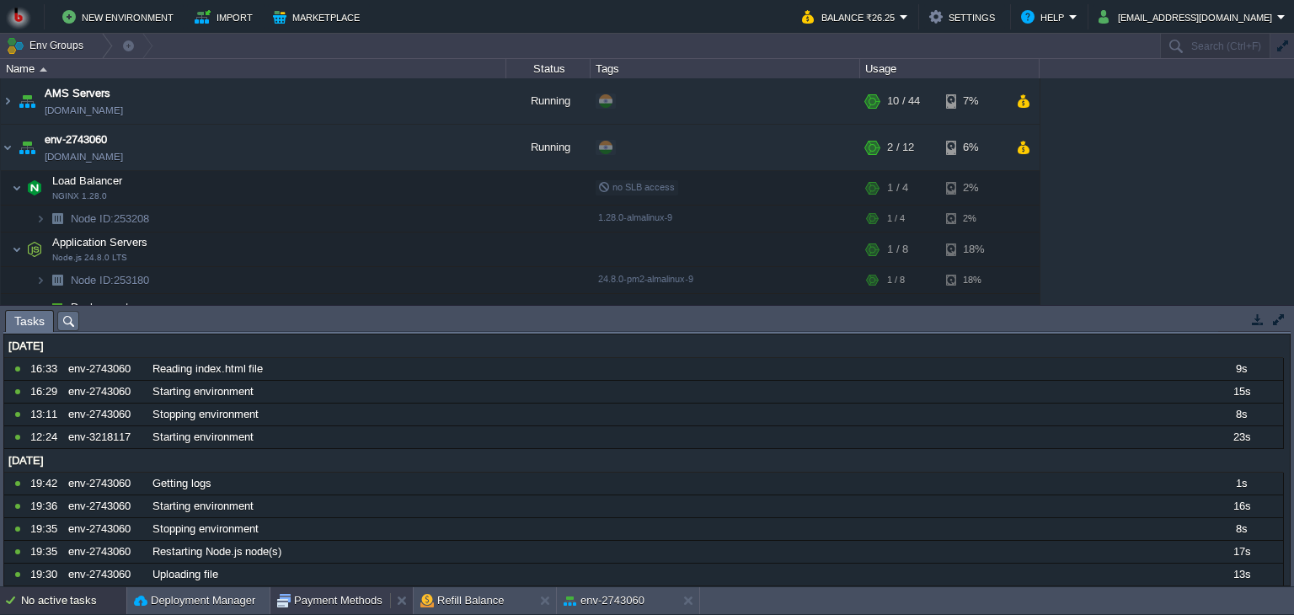
click at [297, 605] on button "Payment Methods" at bounding box center [329, 600] width 105 height 17
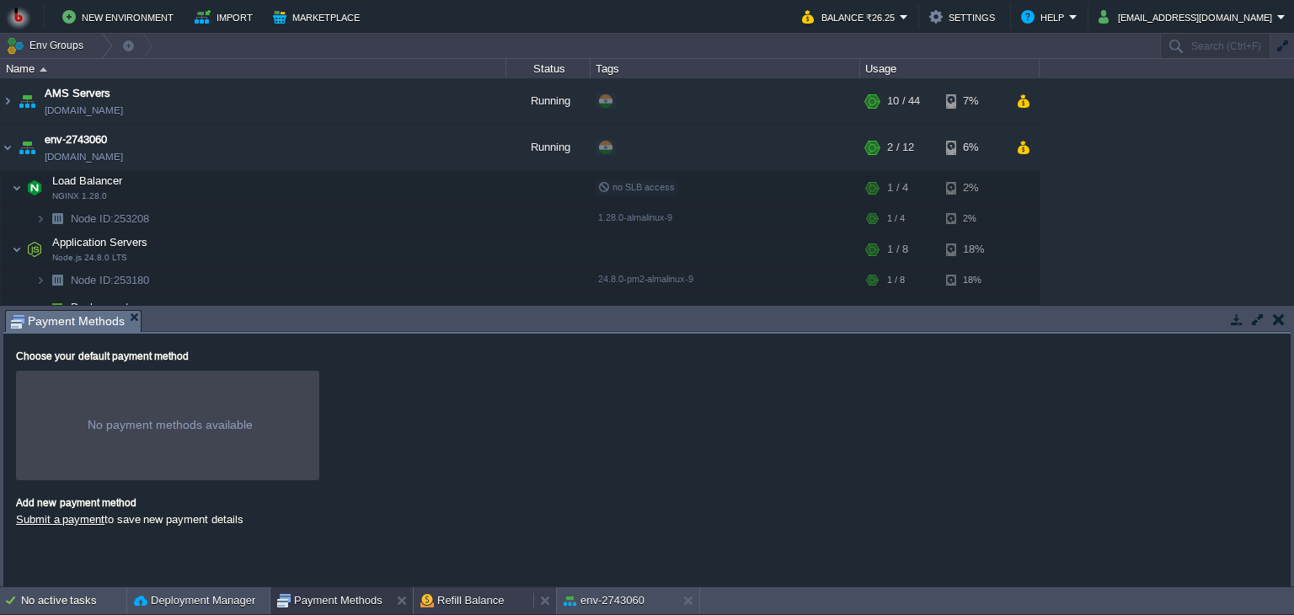
click at [441, 600] on button "Refill Balance" at bounding box center [462, 600] width 84 height 17
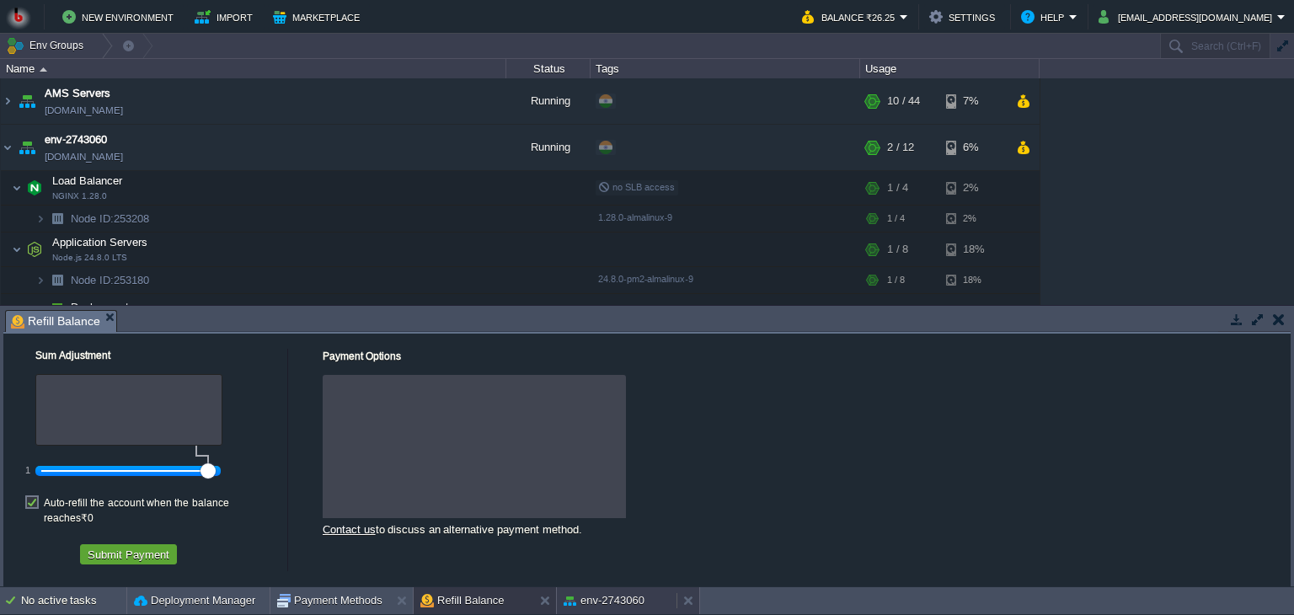
click at [590, 592] on button "env-2743060" at bounding box center [603, 600] width 81 height 17
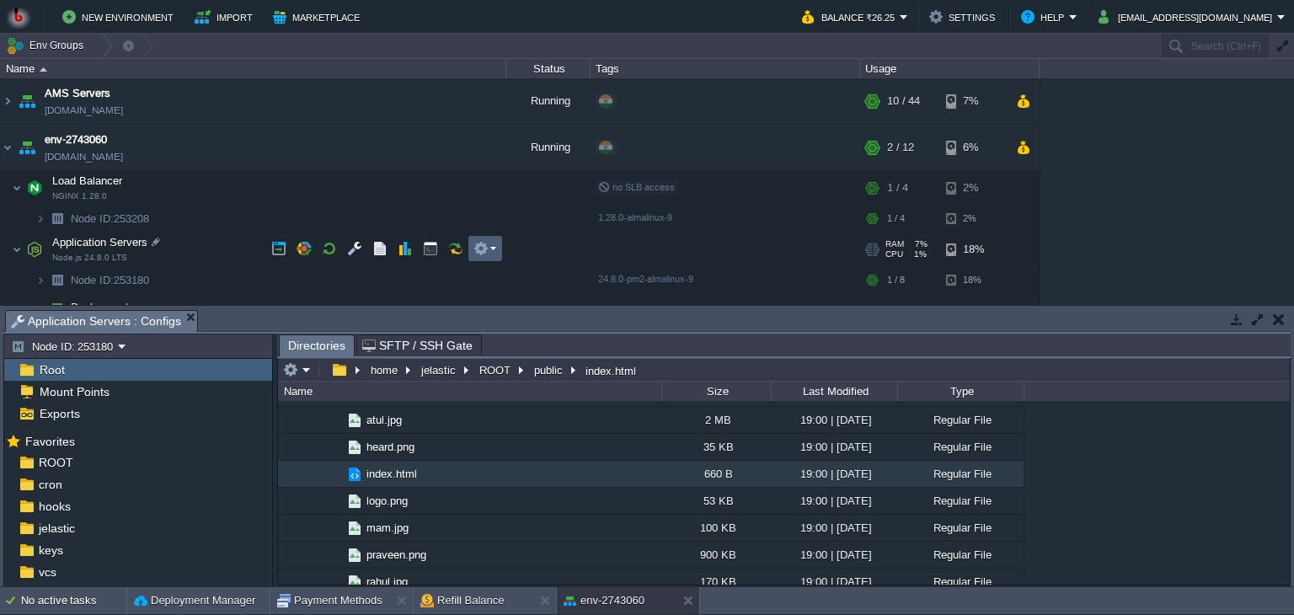
click at [491, 252] on em at bounding box center [484, 248] width 23 height 15
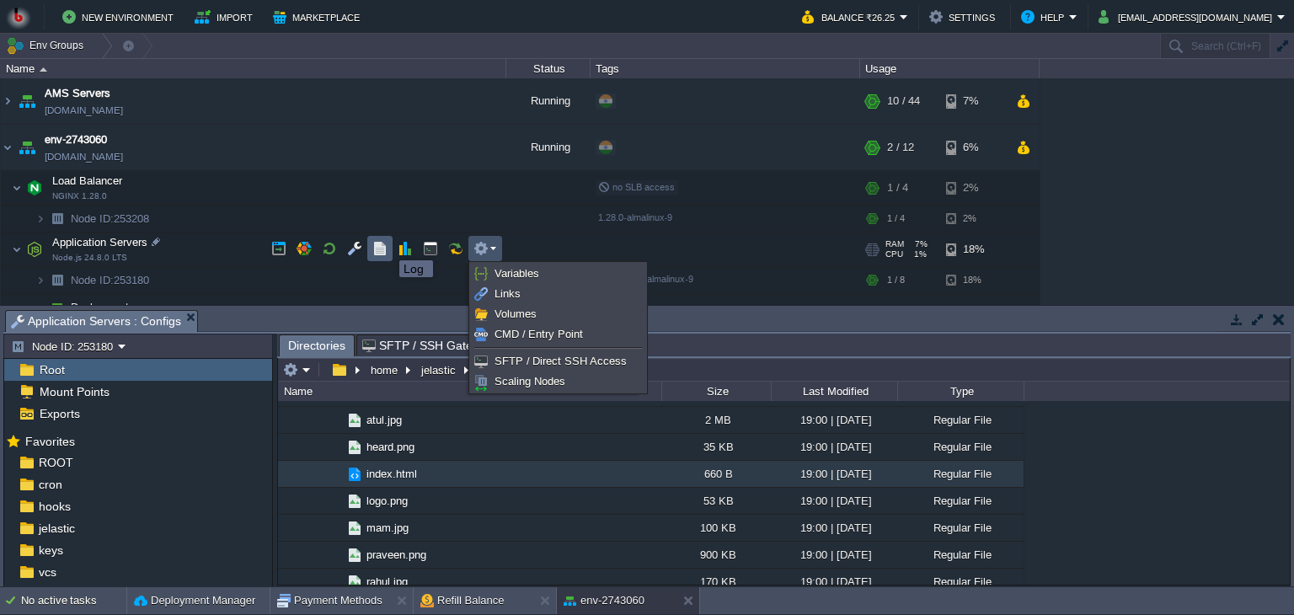
click at [383, 245] on button "button" at bounding box center [379, 248] width 15 height 15
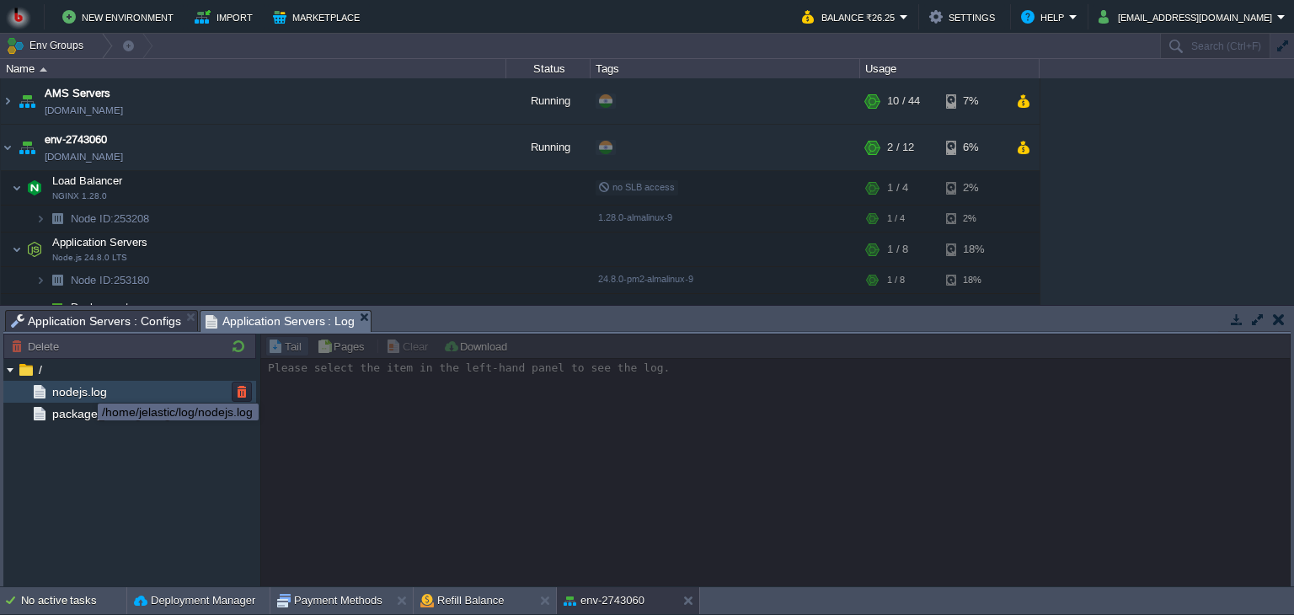
click at [85, 388] on span "nodejs.log" at bounding box center [79, 391] width 61 height 15
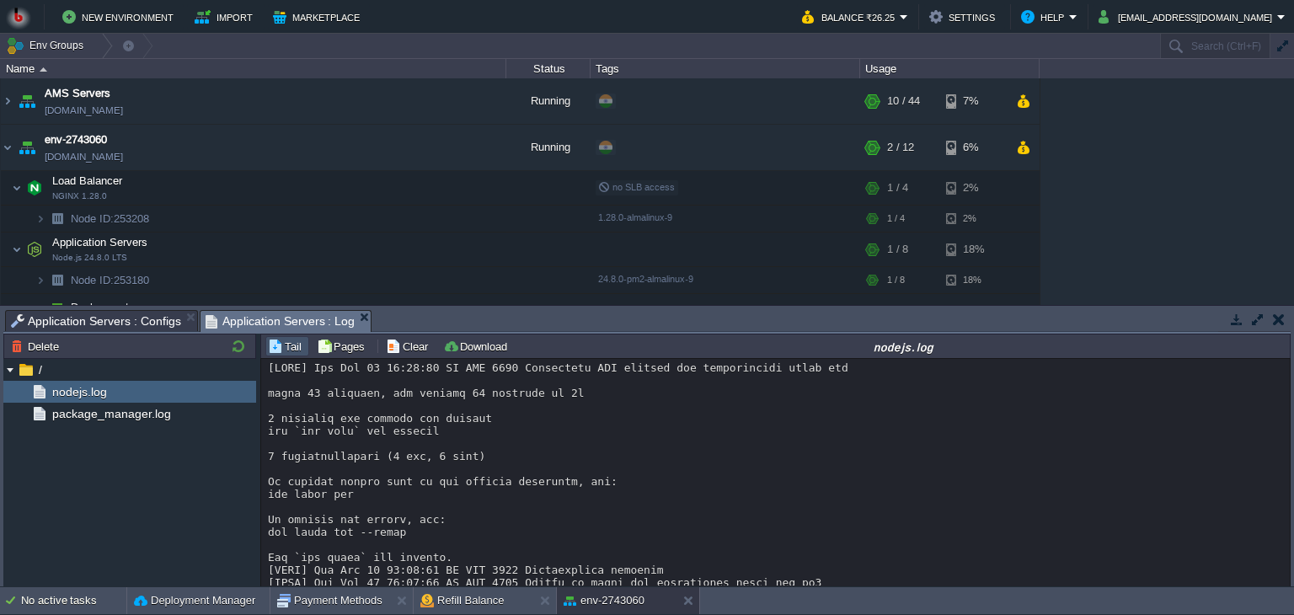
scroll to position [3711, 0]
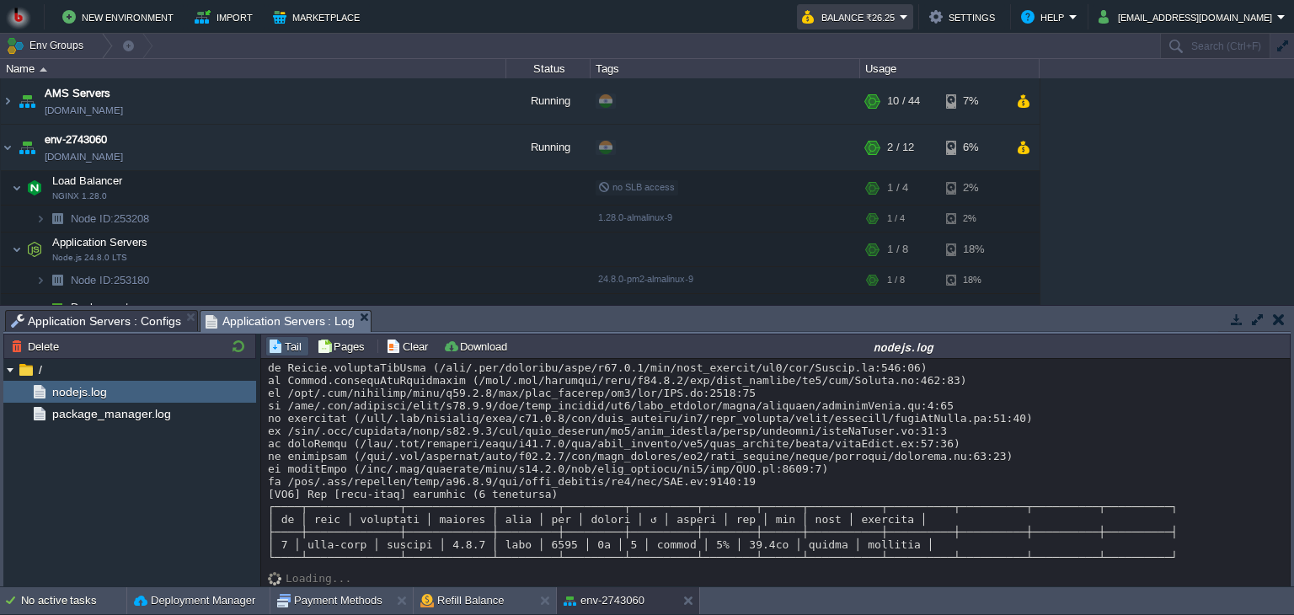
click at [908, 16] on em "Balance ₹26.25" at bounding box center [855, 17] width 106 height 20
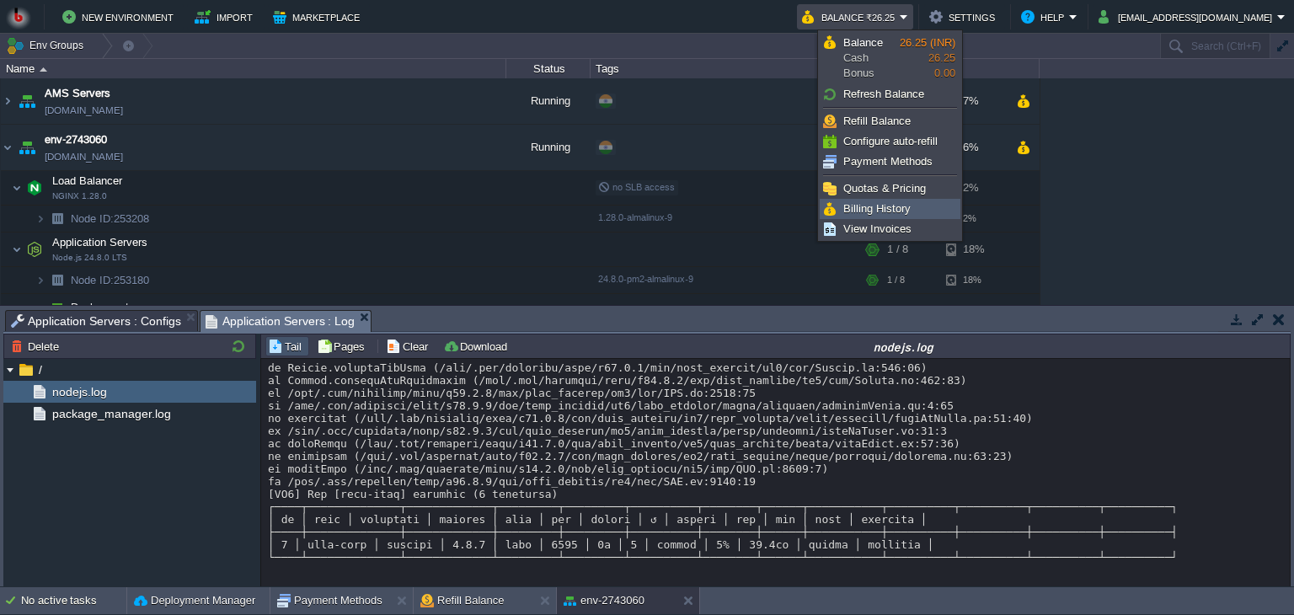
click at [896, 210] on span "Billing History" at bounding box center [876, 208] width 67 height 13
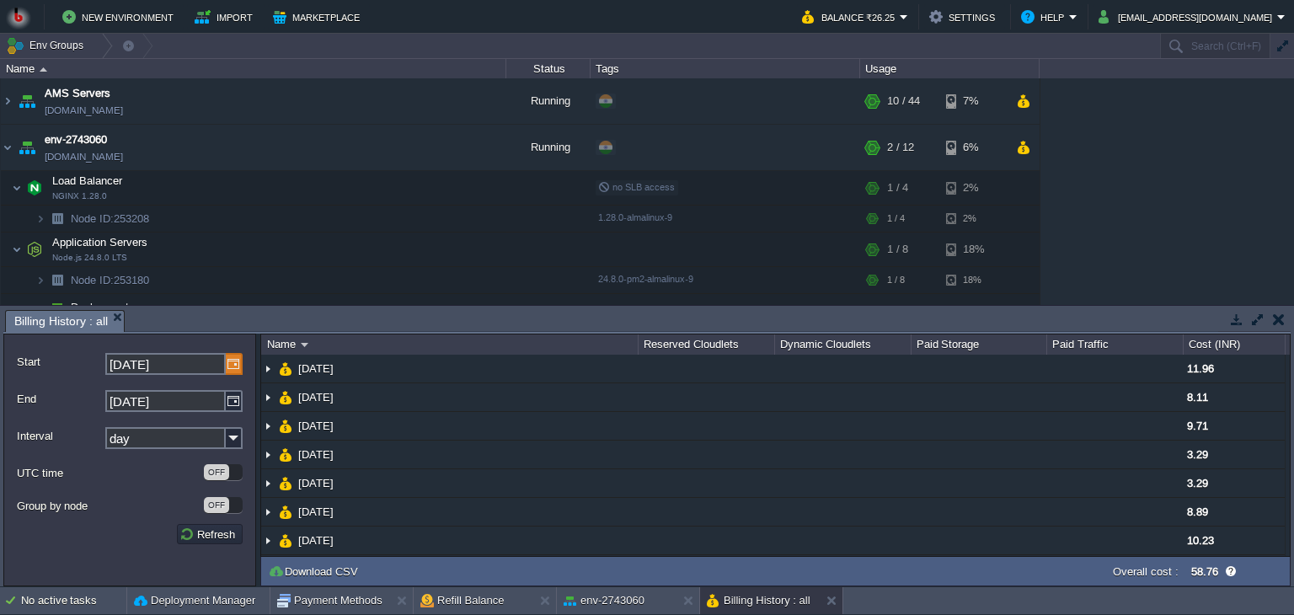
click at [226, 368] on img at bounding box center [234, 364] width 17 height 22
click at [232, 368] on img at bounding box center [234, 364] width 17 height 22
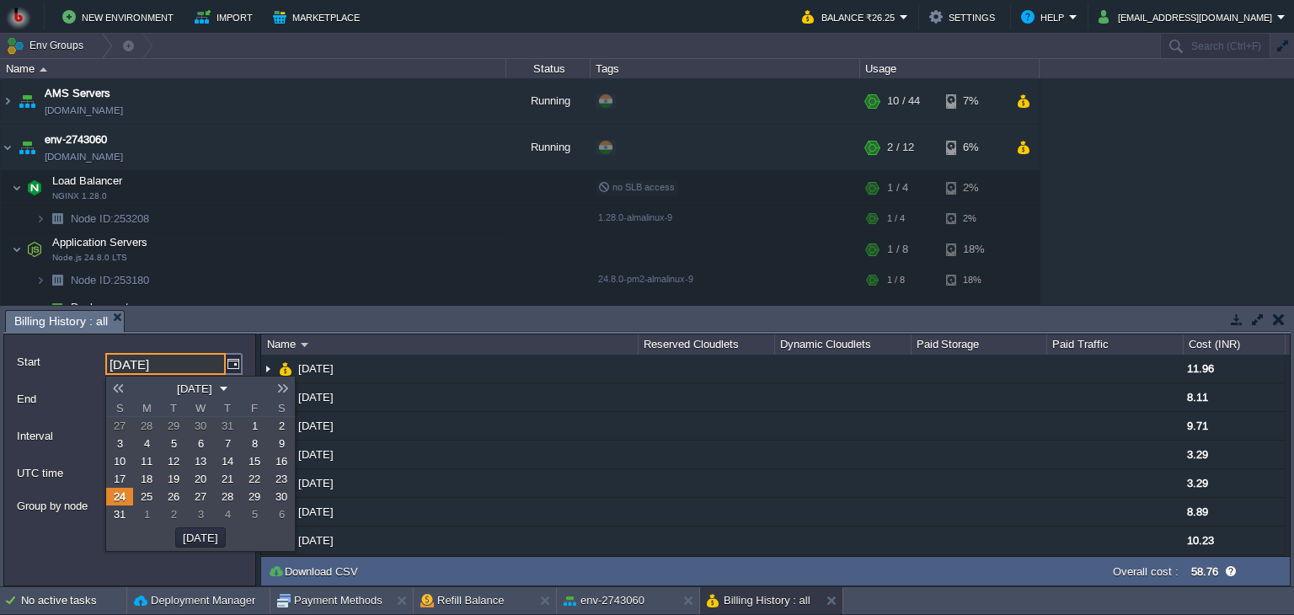
click at [115, 387] on link at bounding box center [118, 387] width 24 height 13
click at [280, 425] on span "5" at bounding box center [282, 425] width 6 height 13
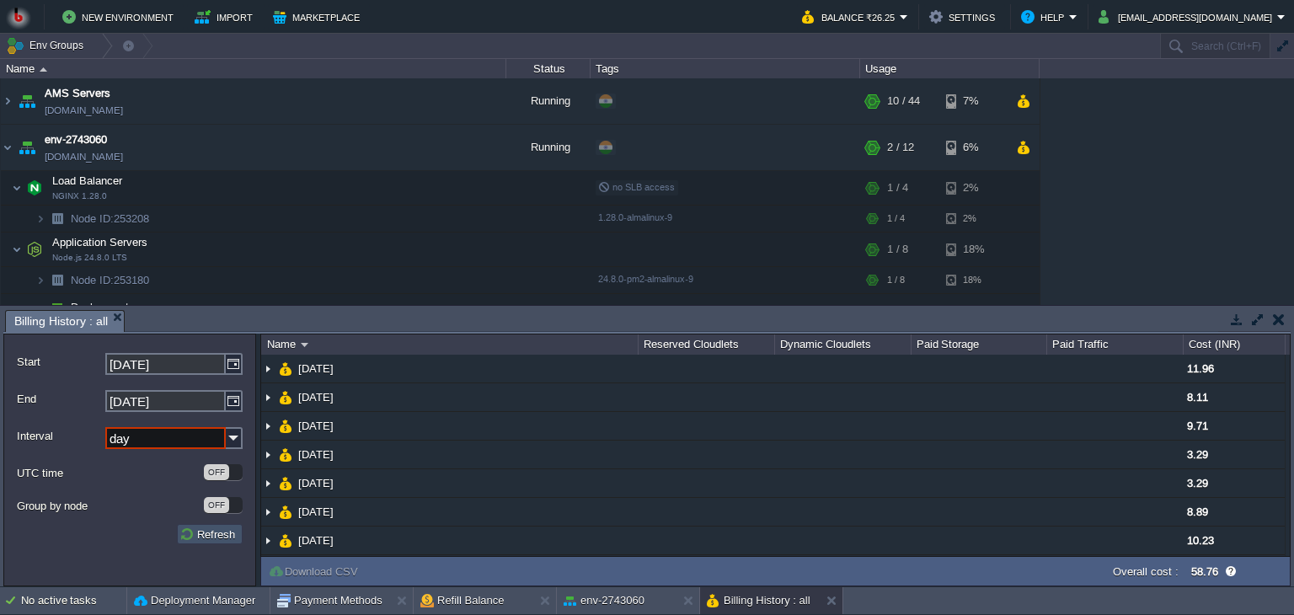
click at [222, 539] on button "Refresh" at bounding box center [209, 533] width 61 height 15
click at [221, 536] on button "Refresh" at bounding box center [209, 533] width 61 height 15
click at [232, 434] on img at bounding box center [234, 438] width 17 height 22
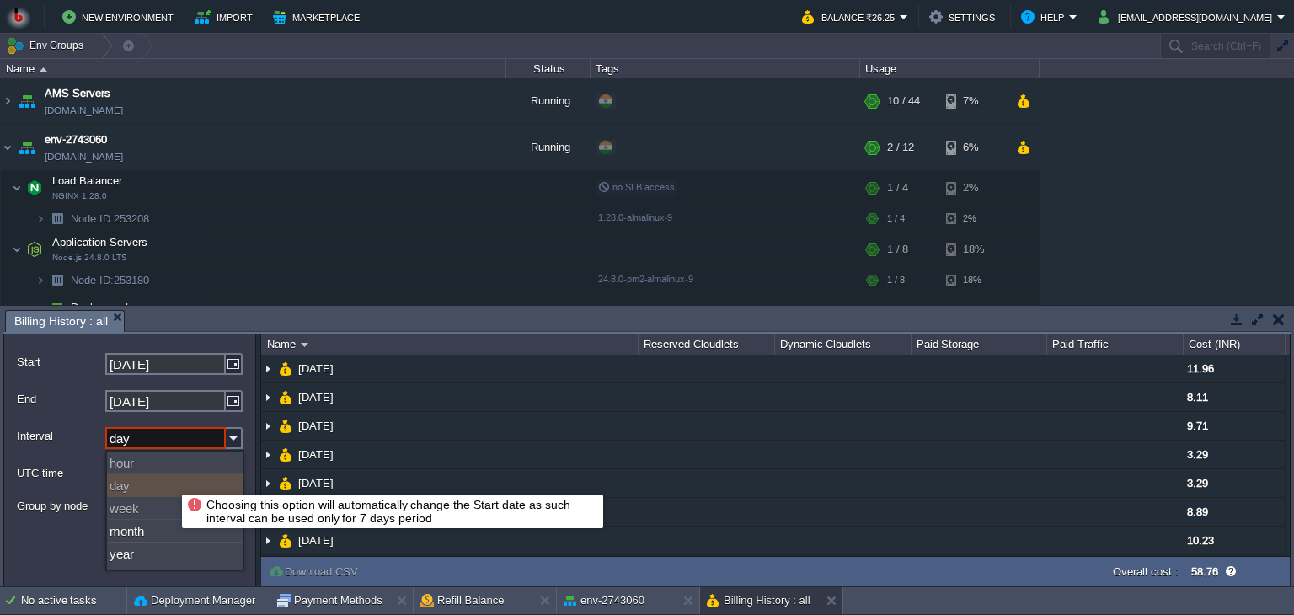
click at [169, 479] on div "day" at bounding box center [175, 485] width 136 height 23
type input "[DATE]"
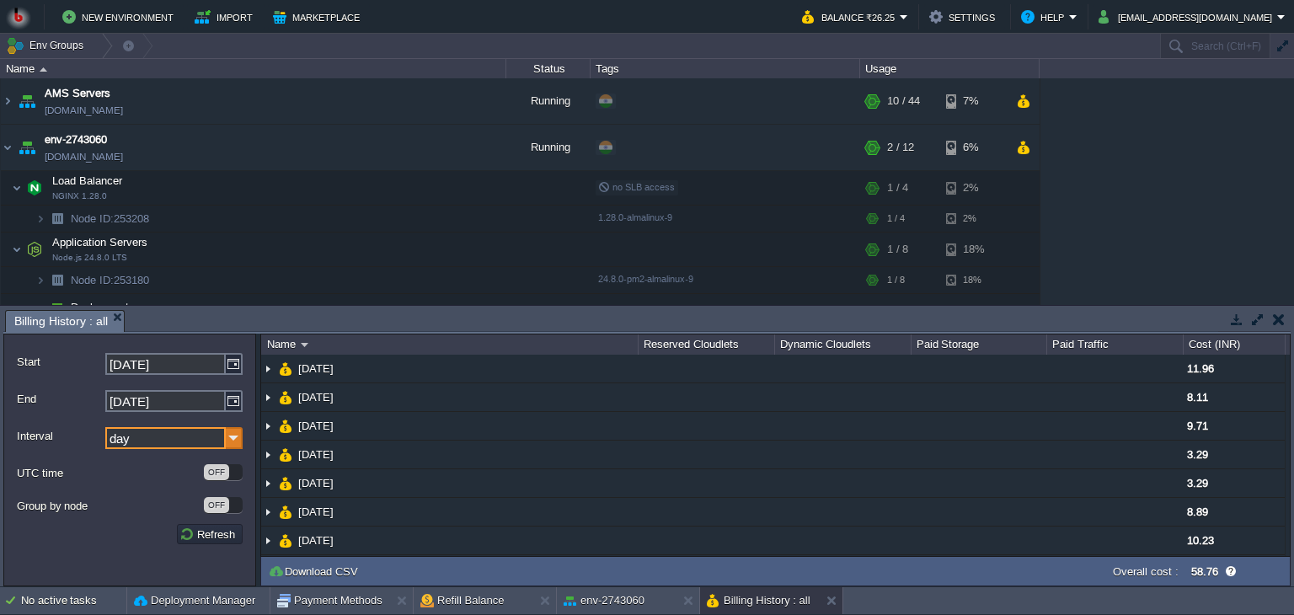
click at [228, 440] on img at bounding box center [234, 438] width 17 height 22
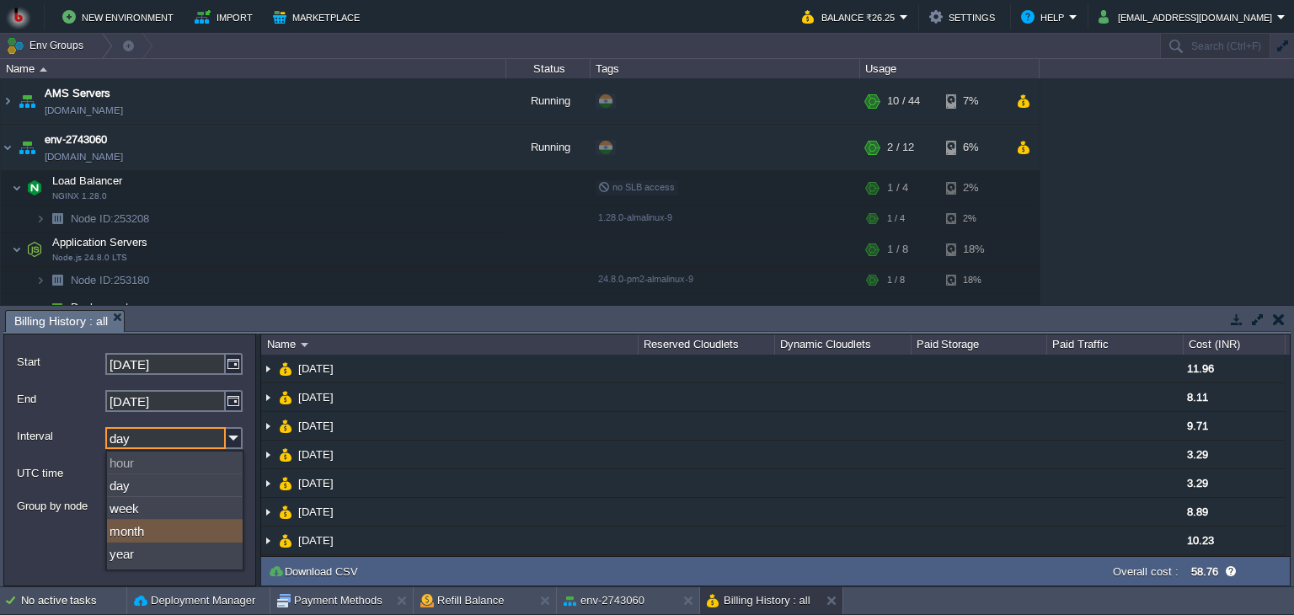
click at [168, 521] on div "month" at bounding box center [175, 531] width 136 height 23
type input "month"
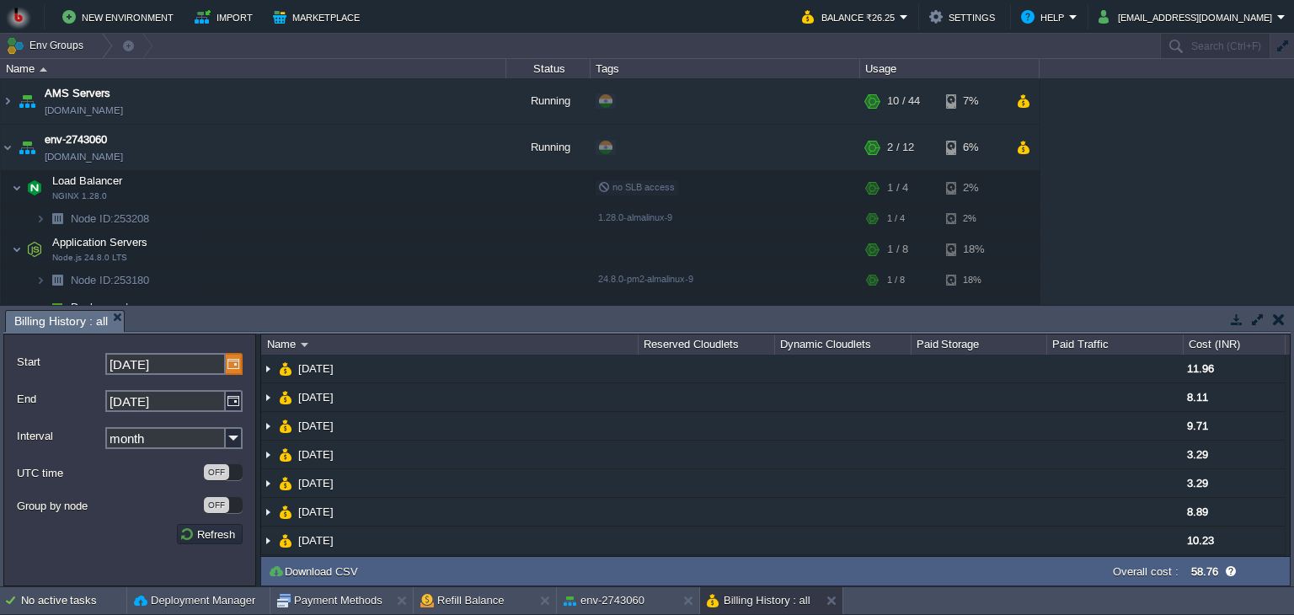
click at [237, 368] on img at bounding box center [234, 364] width 17 height 22
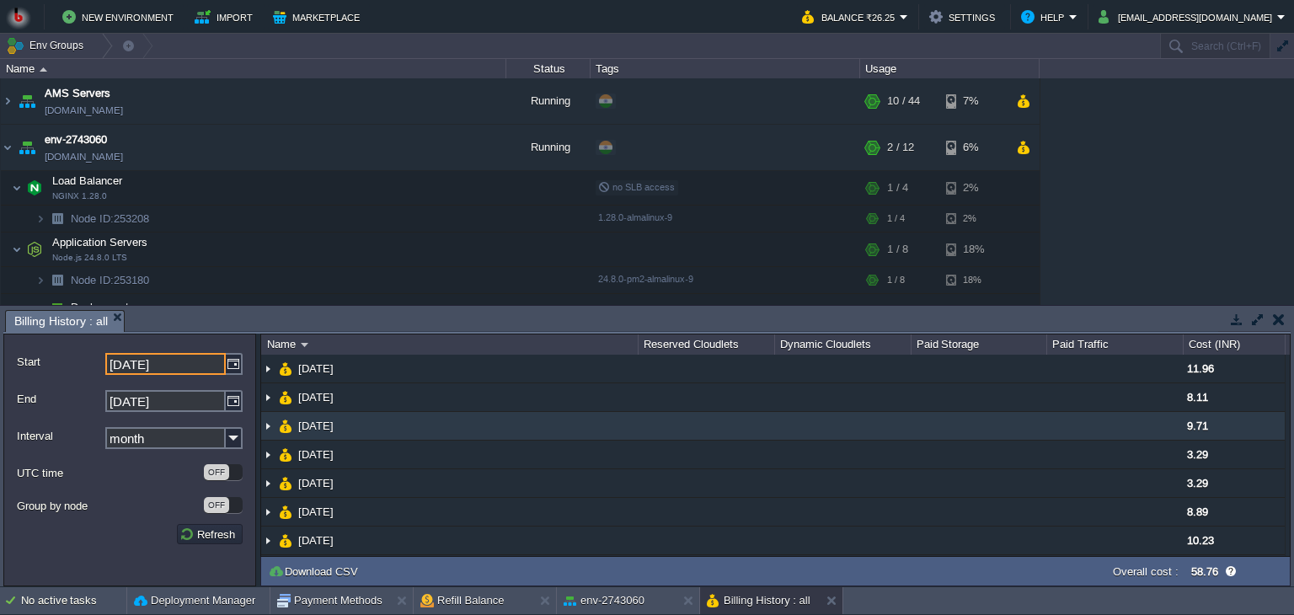
click at [448, 419] on td "[DATE]" at bounding box center [449, 426] width 376 height 29
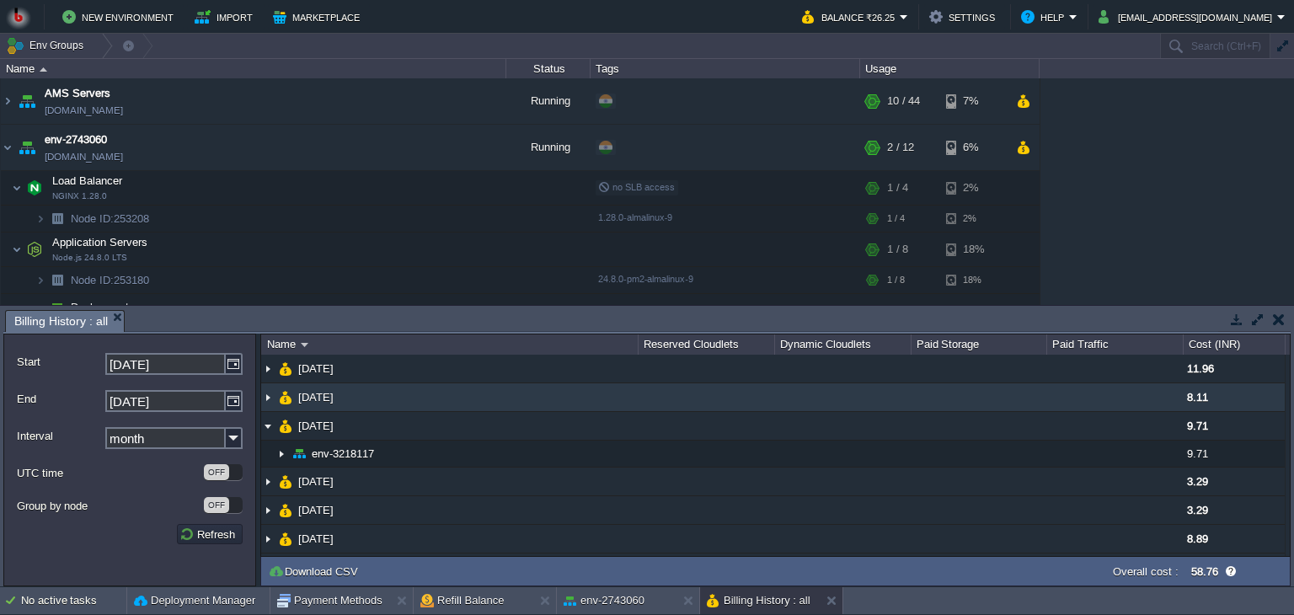
click at [424, 403] on td "[DATE]" at bounding box center [449, 397] width 376 height 29
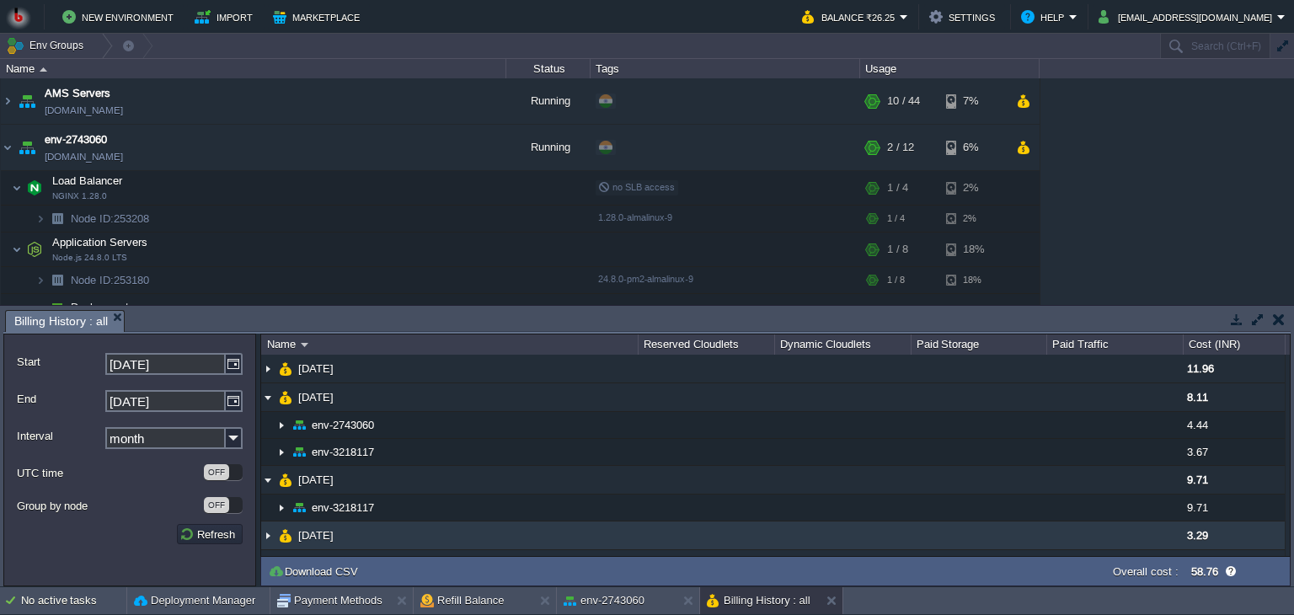
click at [425, 534] on td "[DATE]" at bounding box center [449, 535] width 376 height 29
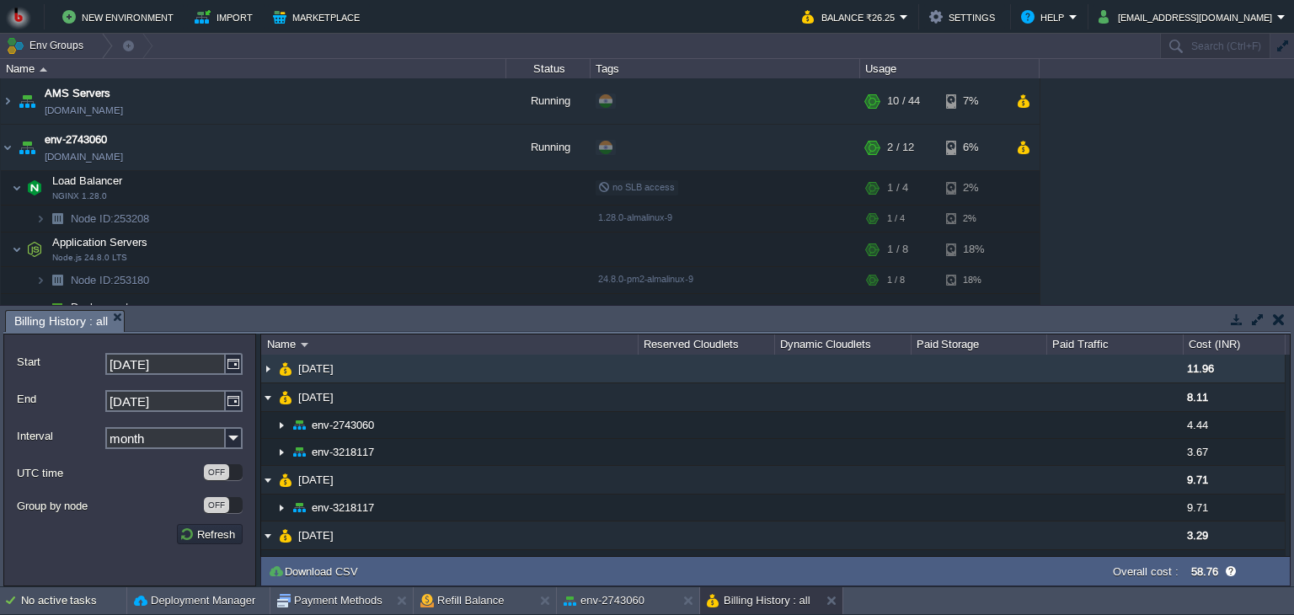
click at [270, 368] on img at bounding box center [267, 369] width 13 height 28
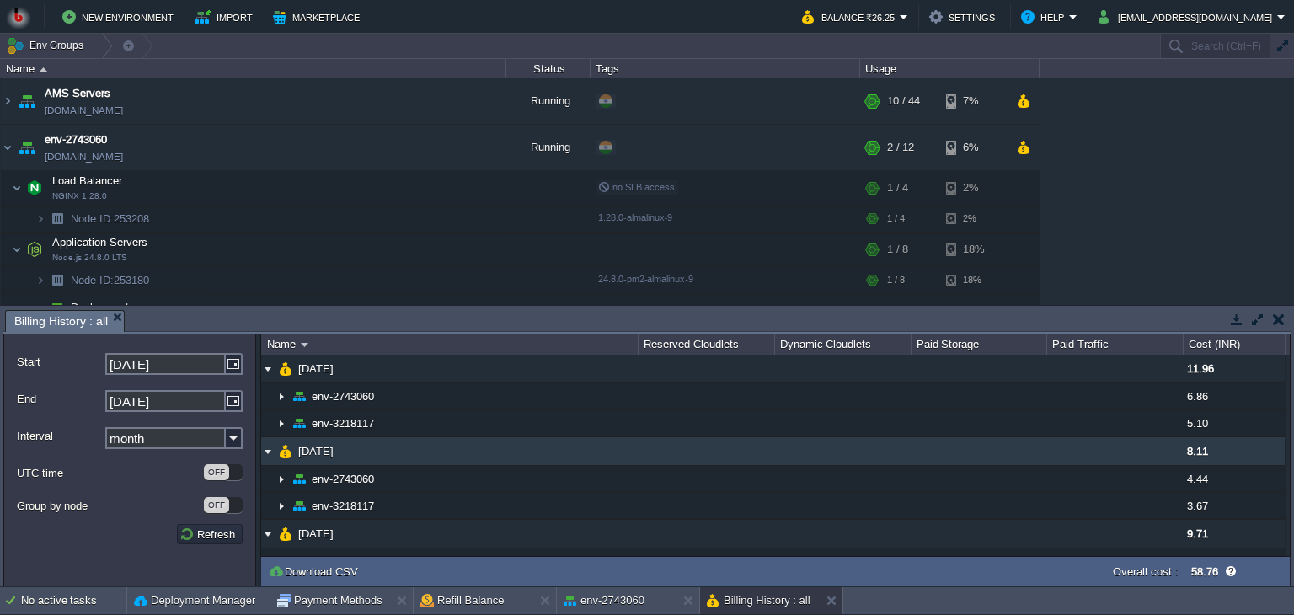
click at [269, 449] on img at bounding box center [267, 451] width 13 height 28
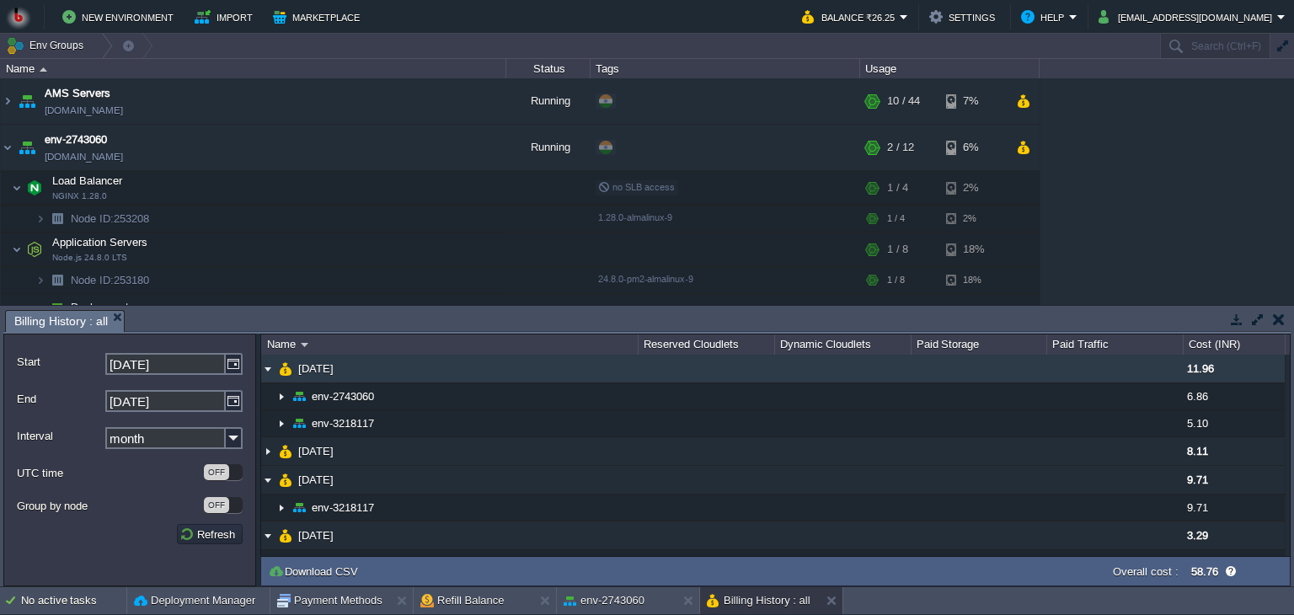
click at [269, 371] on img at bounding box center [267, 369] width 13 height 28
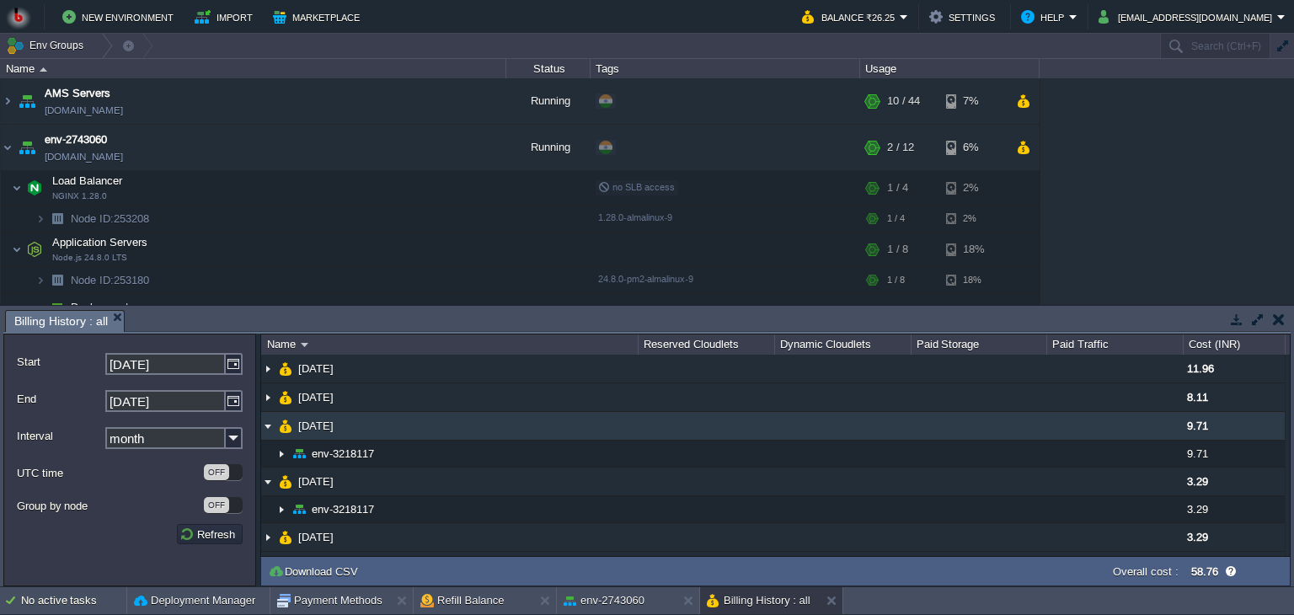
click at [269, 422] on img at bounding box center [267, 426] width 13 height 28
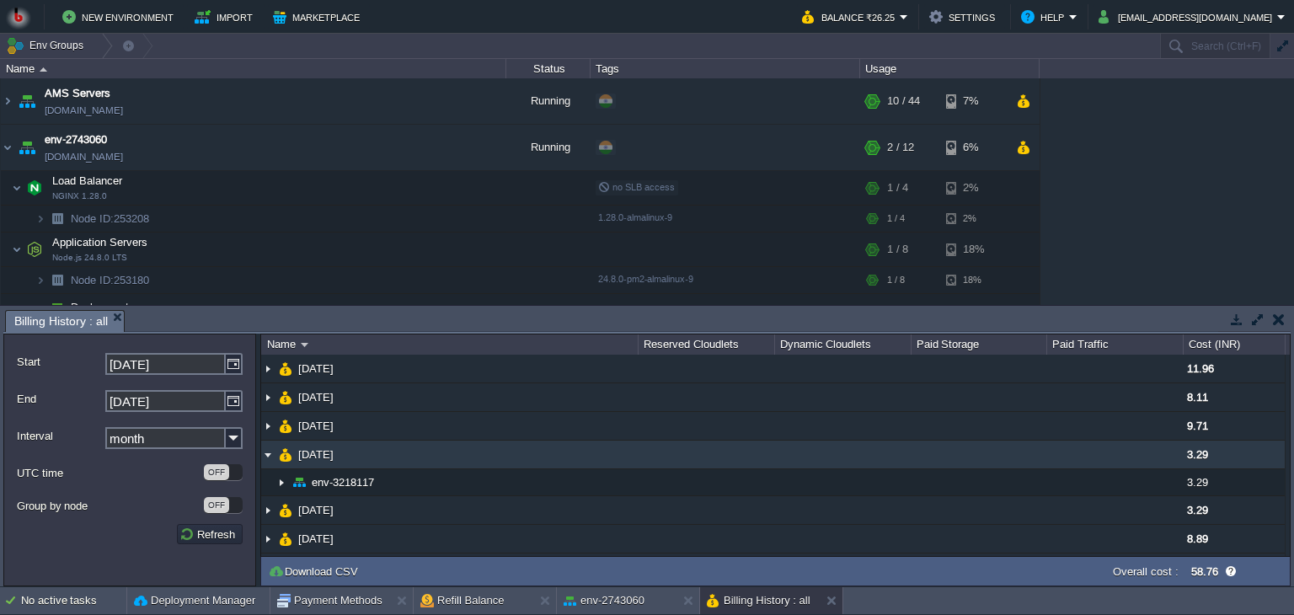
click at [266, 453] on img at bounding box center [267, 454] width 13 height 28
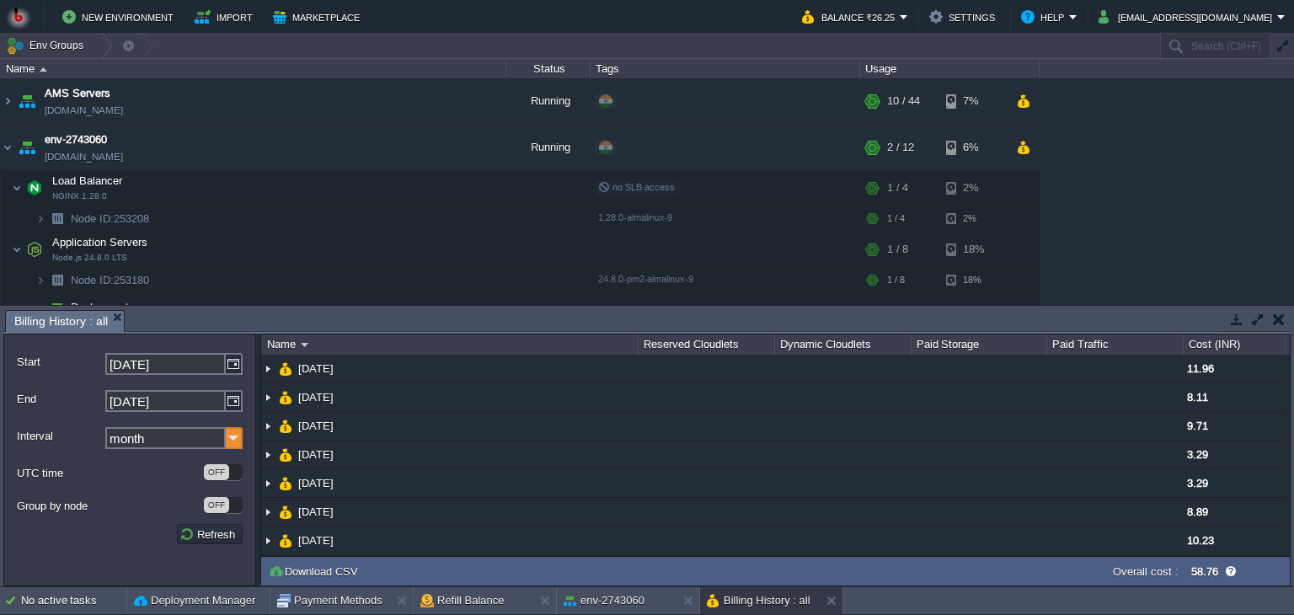
click at [236, 443] on img at bounding box center [234, 438] width 17 height 22
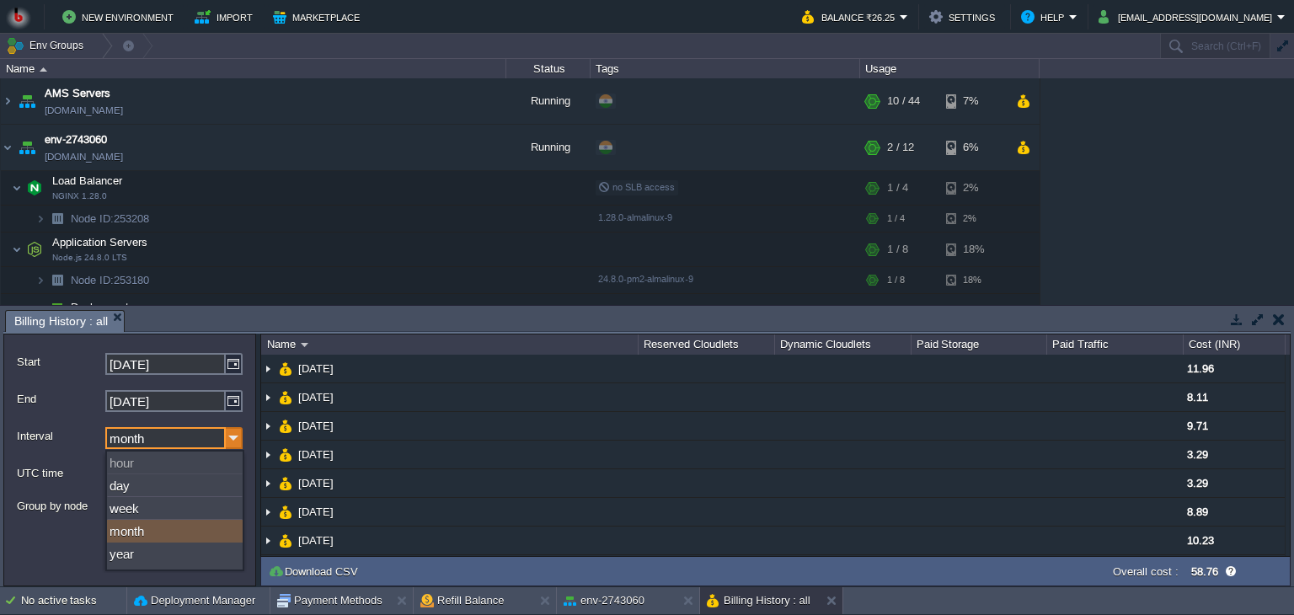
click at [236, 443] on img at bounding box center [234, 438] width 17 height 22
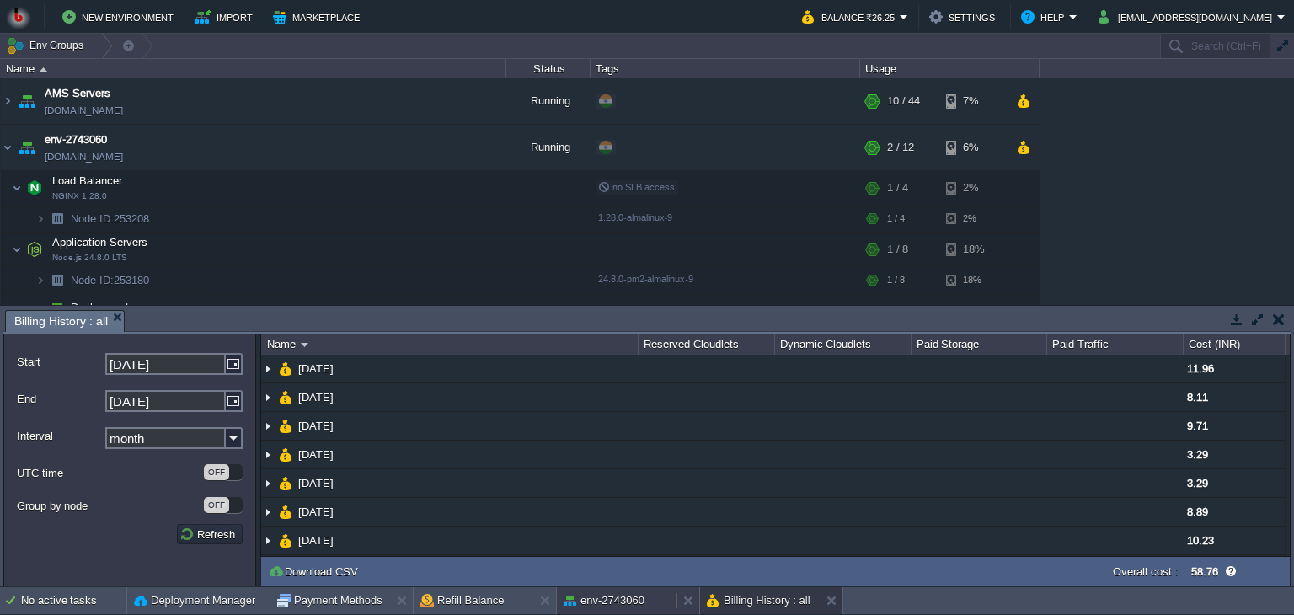
click at [640, 597] on button "env-2743060" at bounding box center [603, 600] width 81 height 17
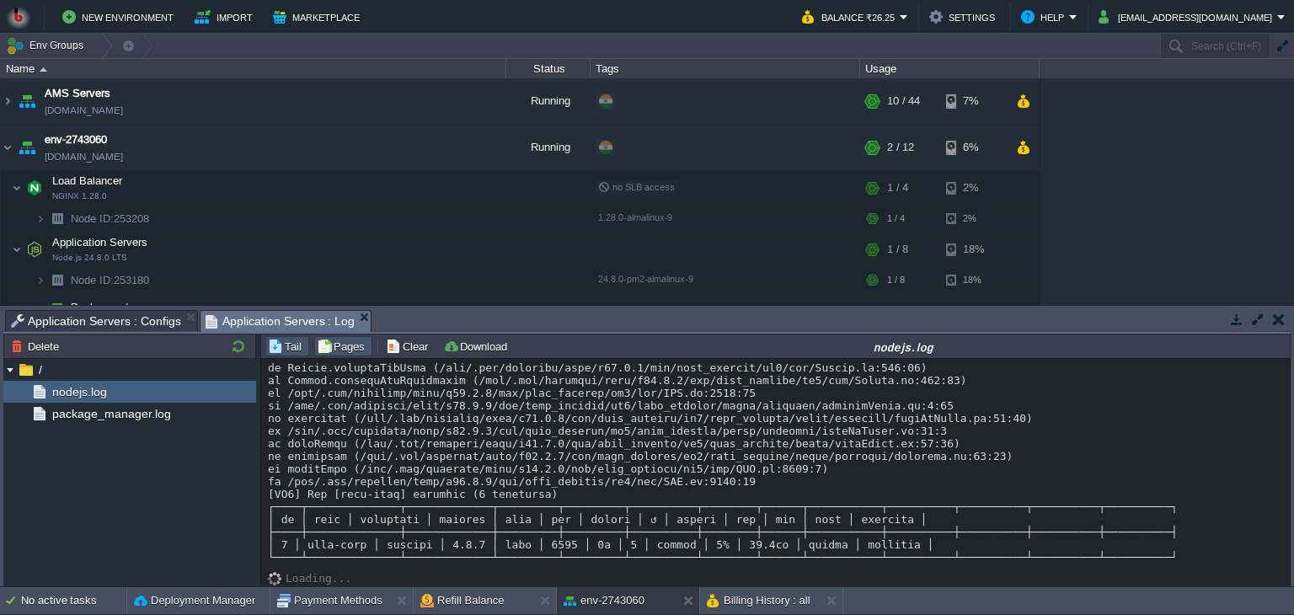
click at [347, 350] on button "Pages" at bounding box center [343, 346] width 53 height 15
type input "1"
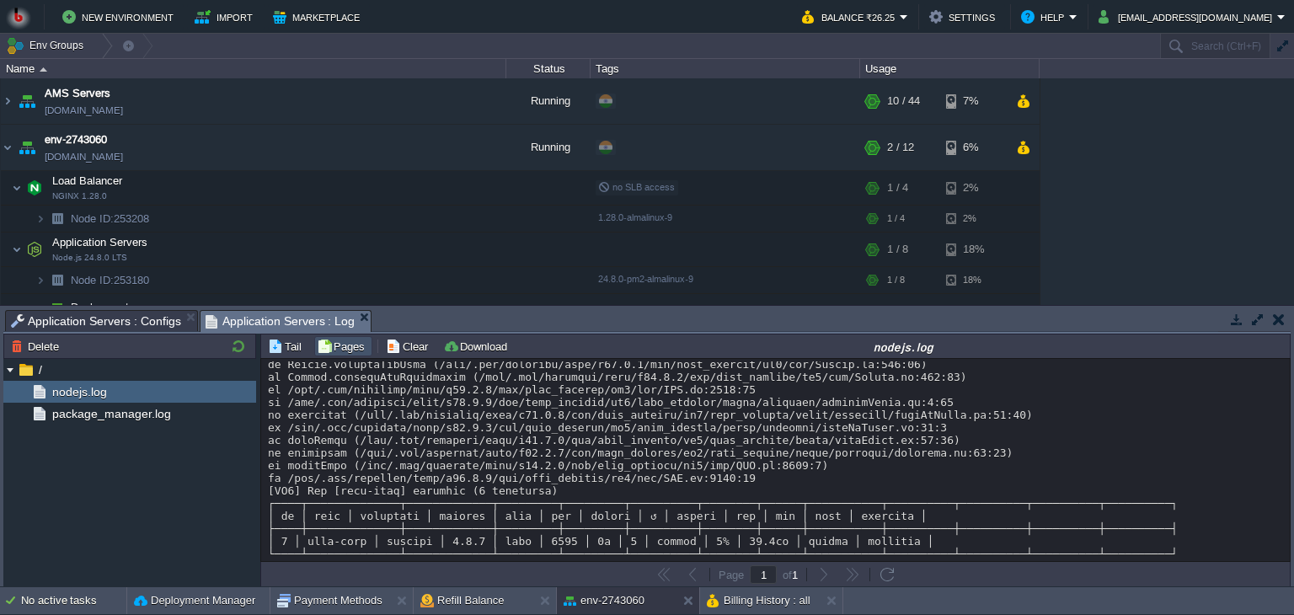
scroll to position [3715, 0]
click at [296, 344] on button "Tail" at bounding box center [287, 346] width 39 height 15
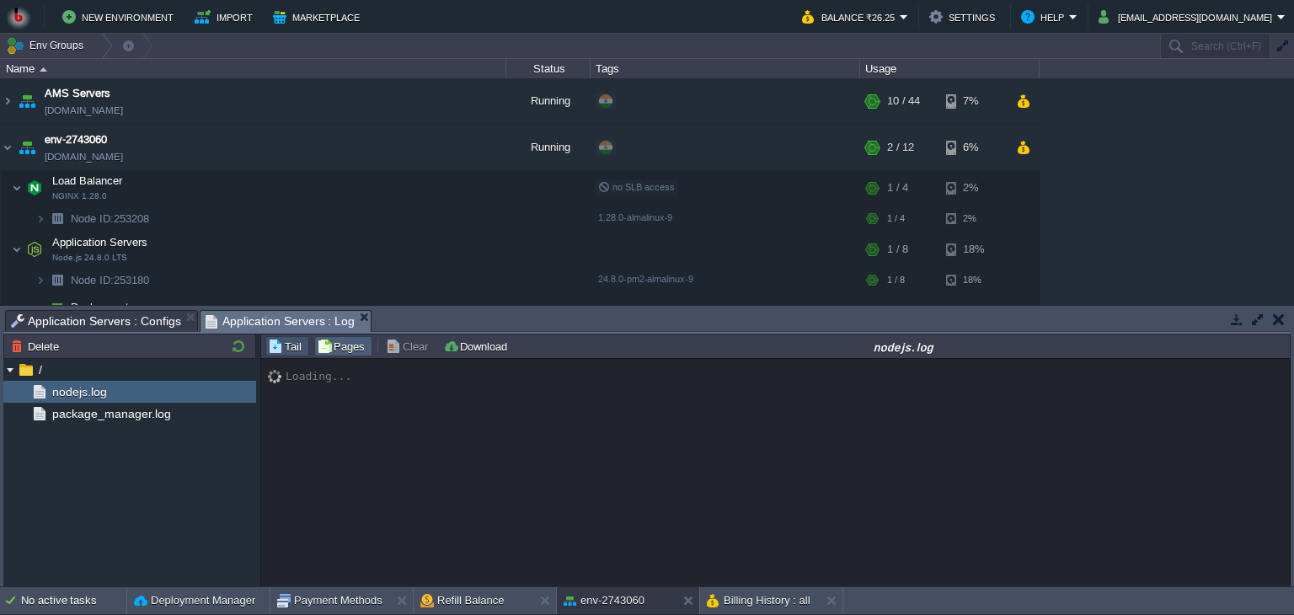
scroll to position [3711, 0]
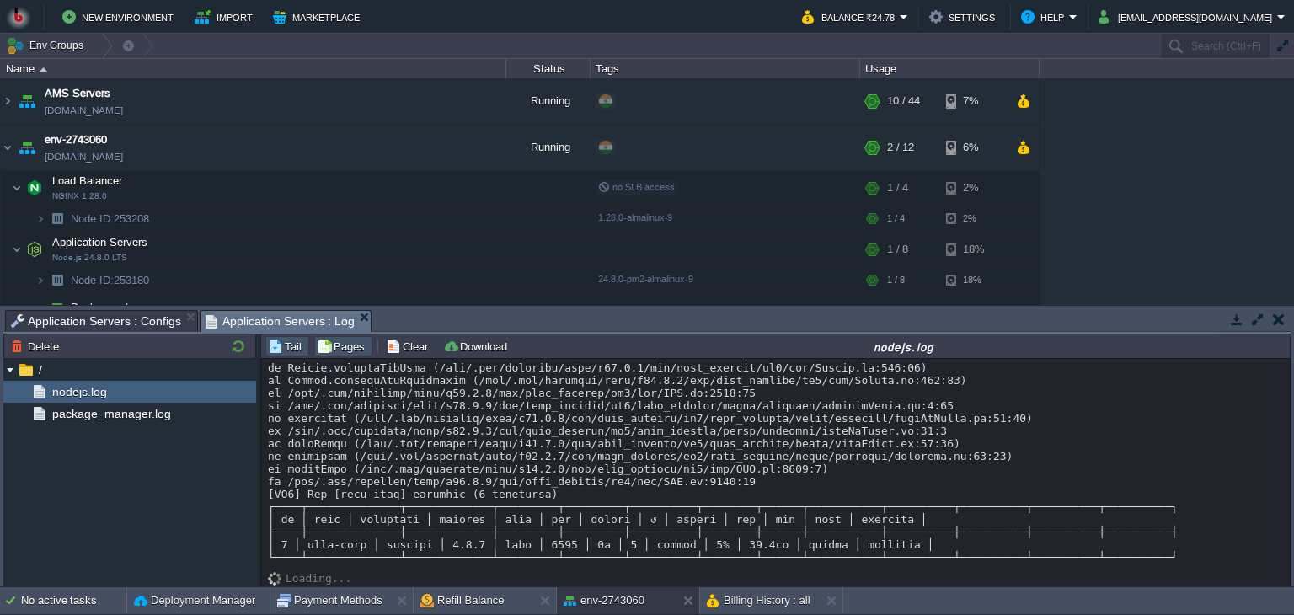
click at [339, 353] on button "Pages" at bounding box center [343, 346] width 53 height 15
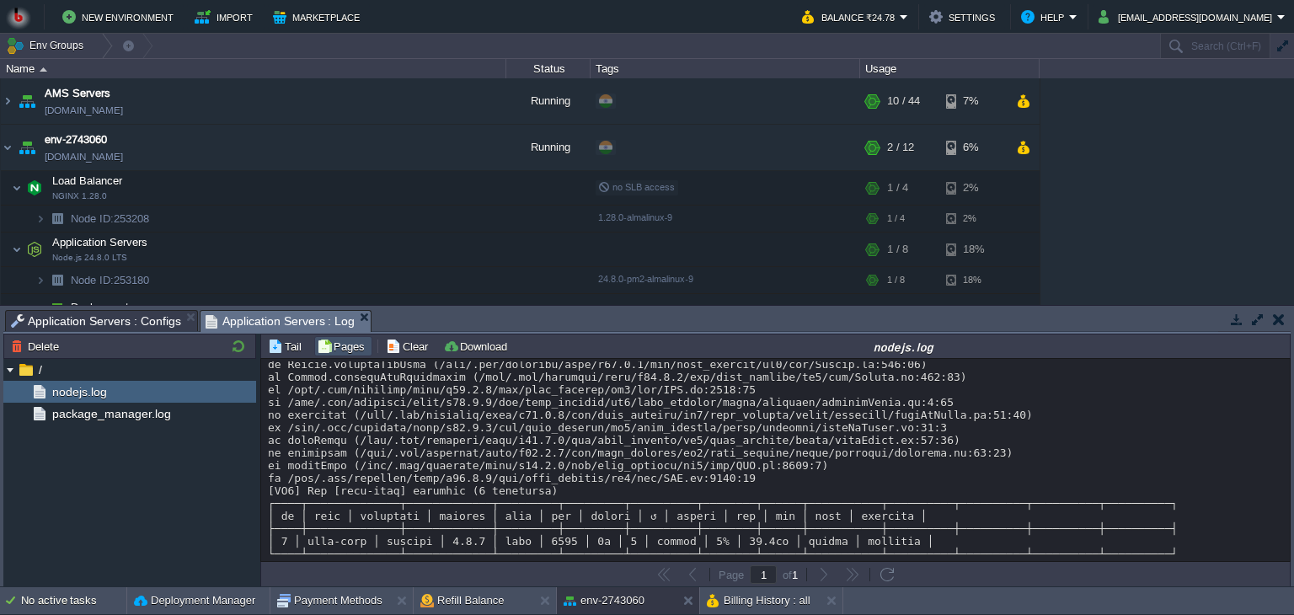
scroll to position [3715, 0]
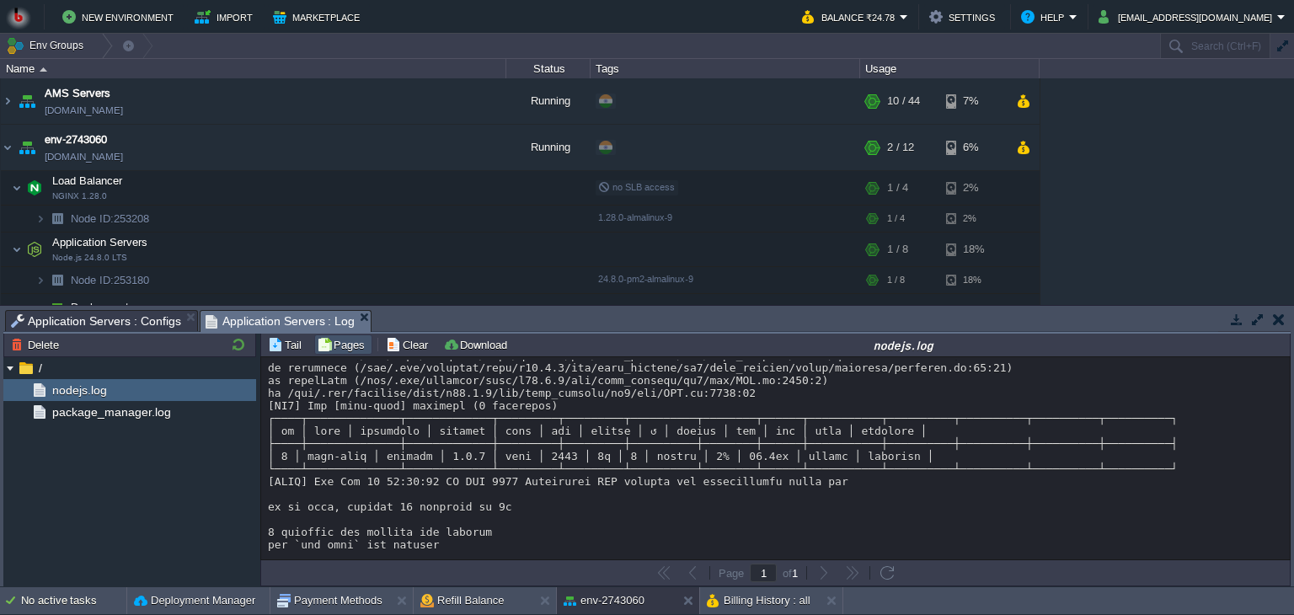
scroll to position [2300, 0]
click at [221, 601] on button "Deployment Manager" at bounding box center [194, 600] width 121 height 17
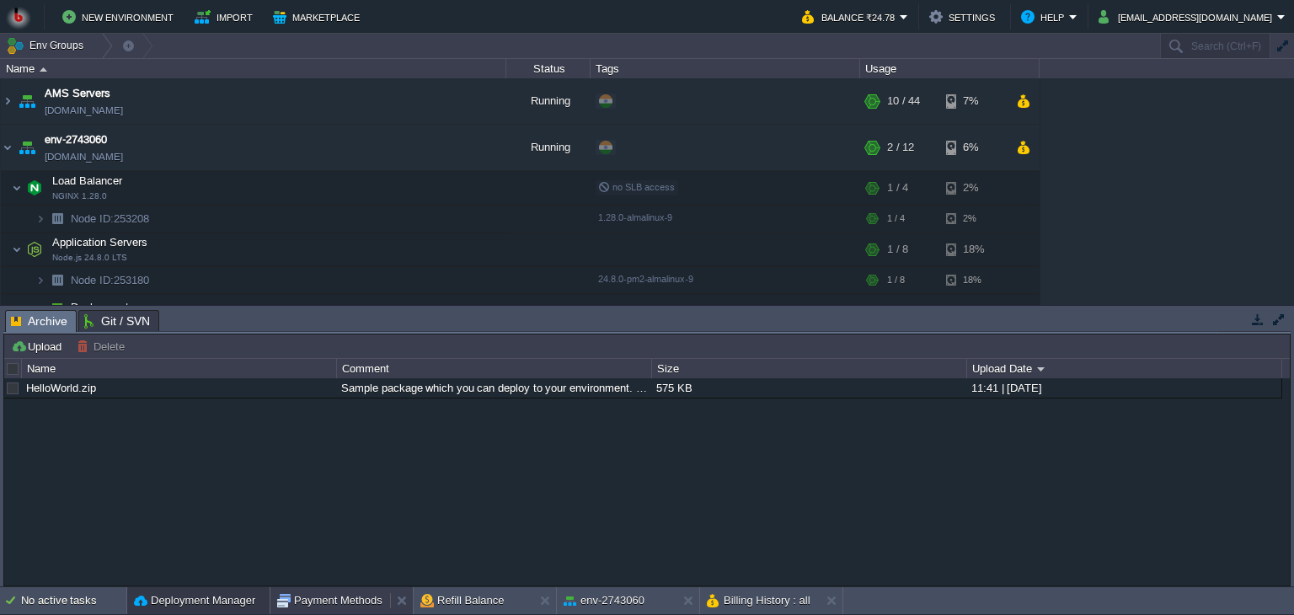
click at [328, 602] on button "Payment Methods" at bounding box center [329, 600] width 105 height 17
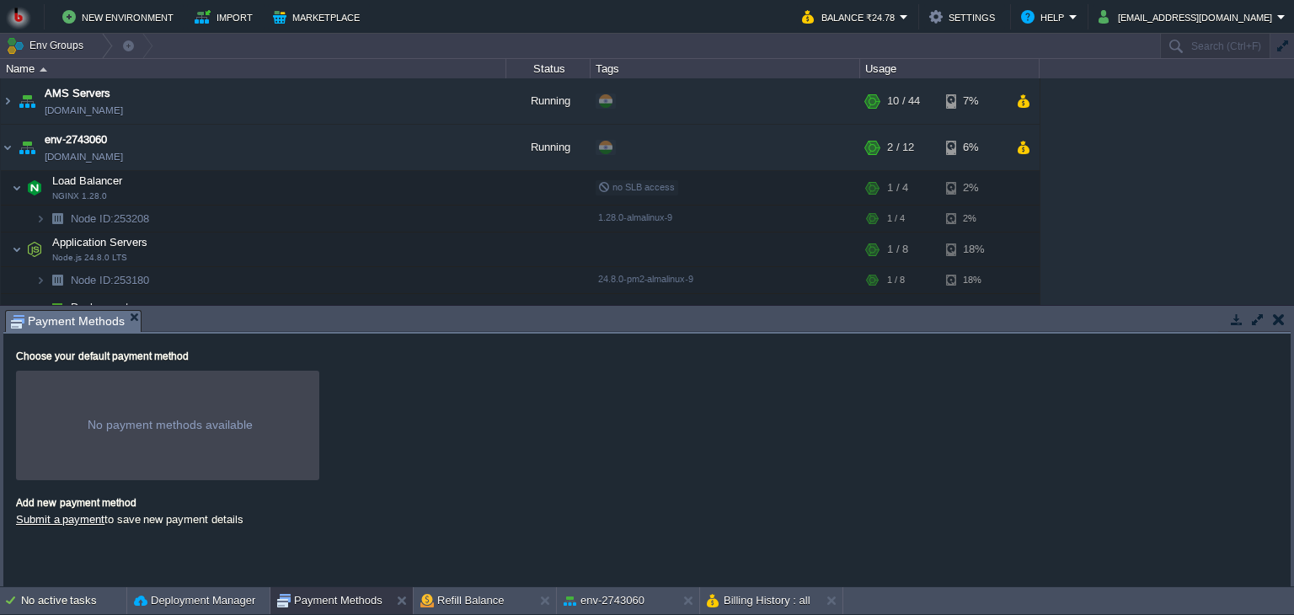
click at [96, 442] on div at bounding box center [167, 425] width 303 height 109
click at [471, 600] on button "Refill Balance" at bounding box center [462, 600] width 84 height 17
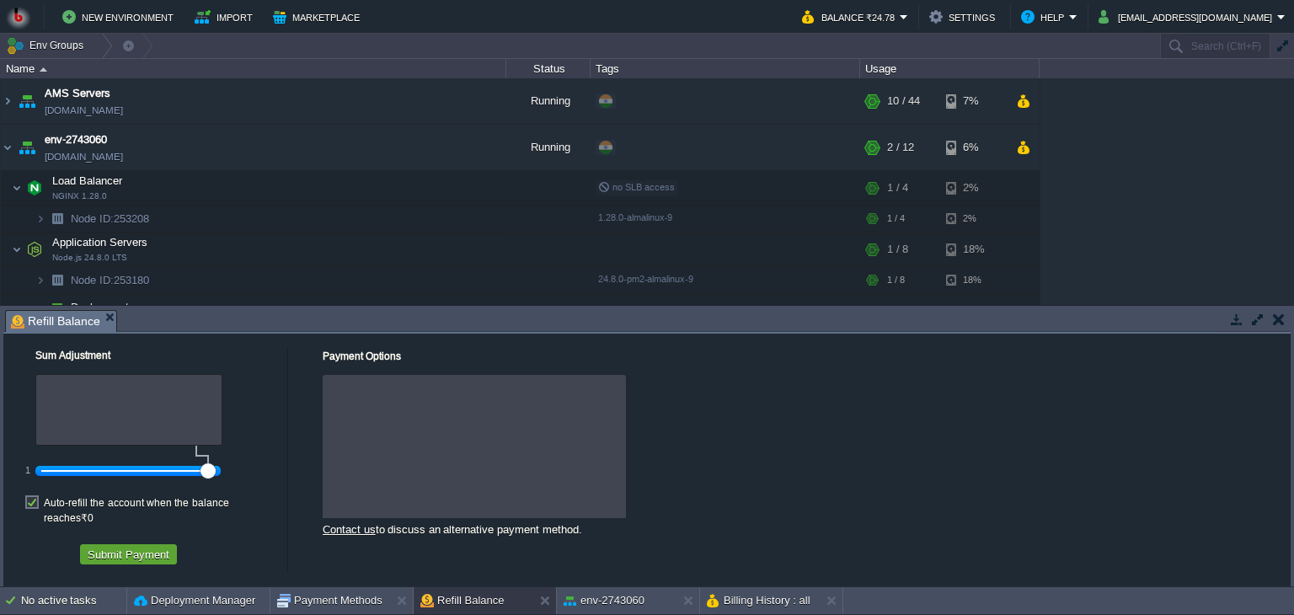
click at [479, 499] on div at bounding box center [474, 446] width 303 height 143
click at [586, 597] on button "env-2743060" at bounding box center [603, 600] width 81 height 17
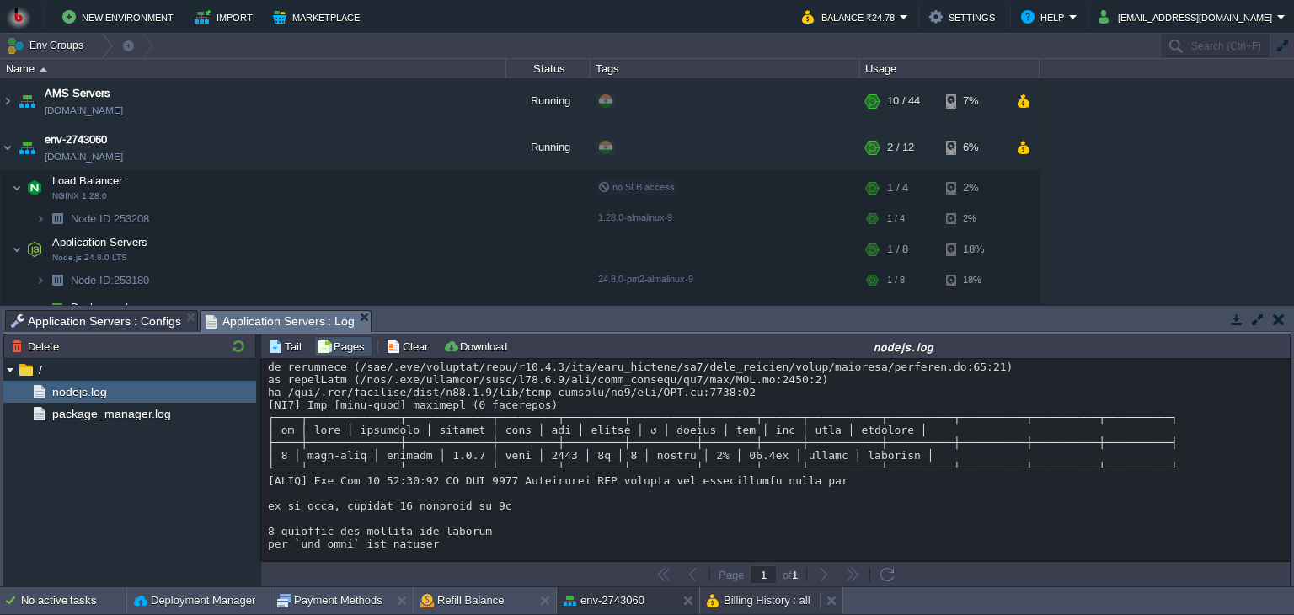
click at [731, 592] on button "Billing History : all" at bounding box center [759, 600] width 104 height 17
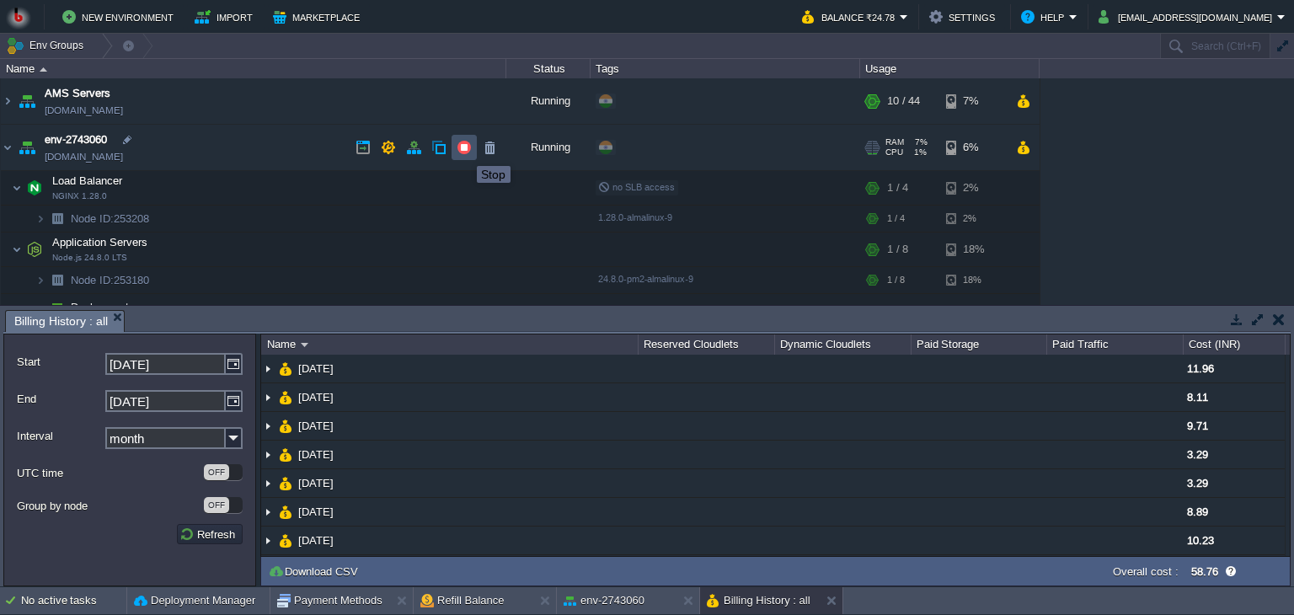
click at [464, 151] on button "button" at bounding box center [463, 147] width 15 height 15
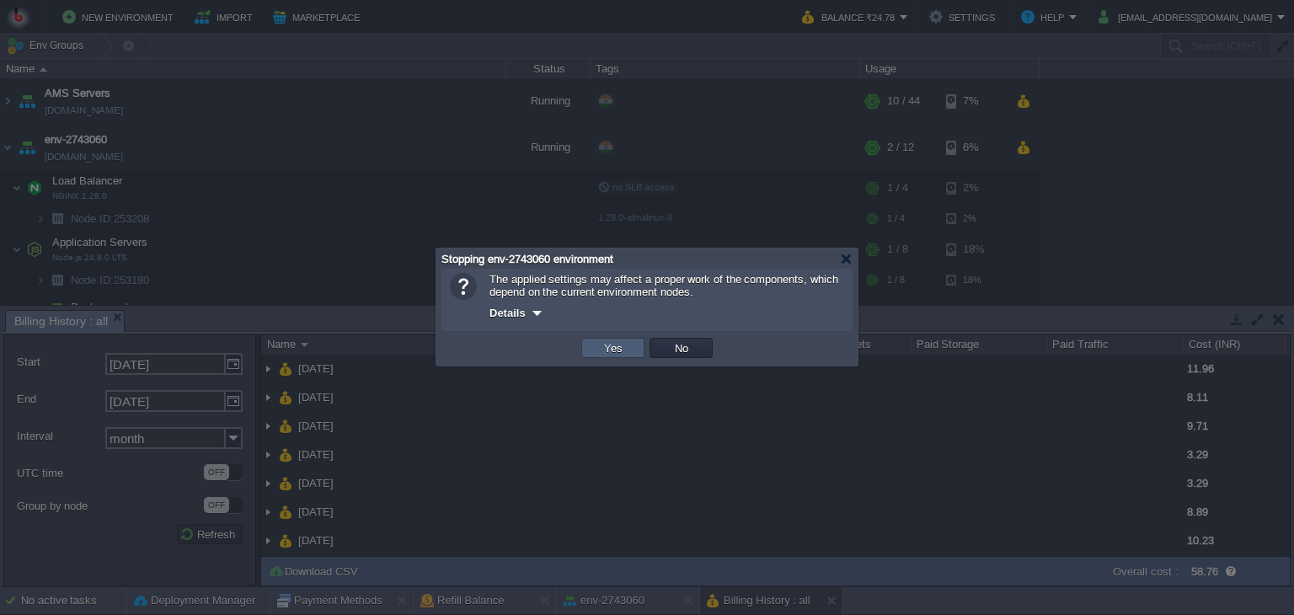
click at [598, 347] on td "Yes" at bounding box center [612, 348] width 63 height 20
